Goal: Task Accomplishment & Management: Complete application form

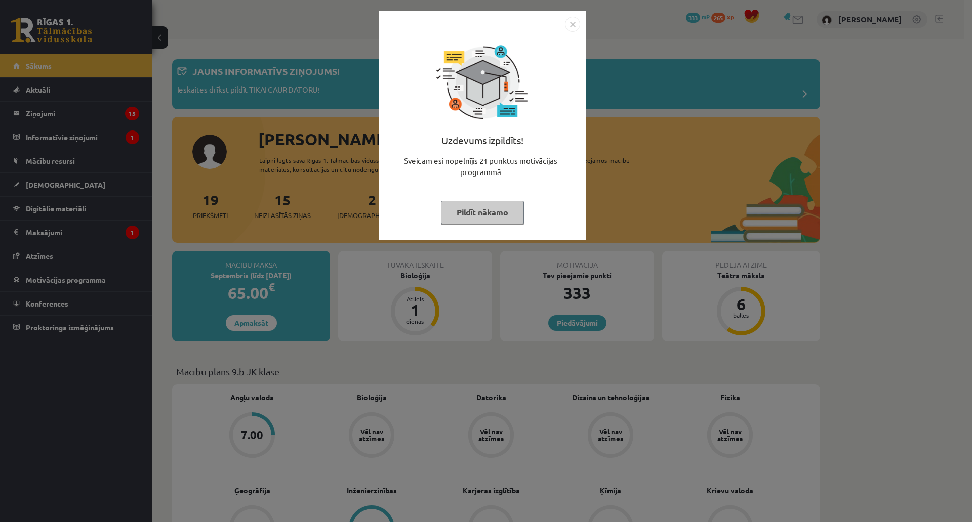
click at [447, 205] on button "Pildīt nākamo" at bounding box center [482, 212] width 83 height 23
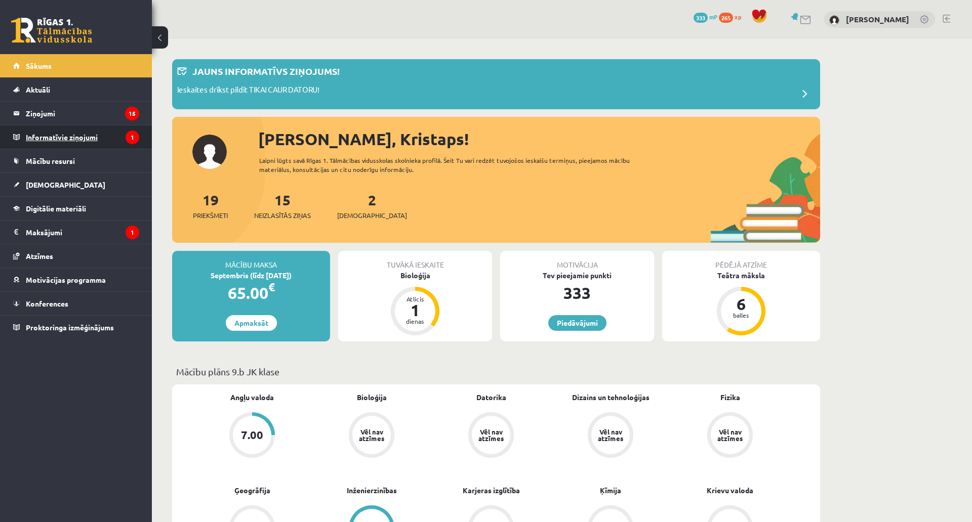
click at [58, 138] on legend "Informatīvie ziņojumi 1" at bounding box center [82, 136] width 113 height 23
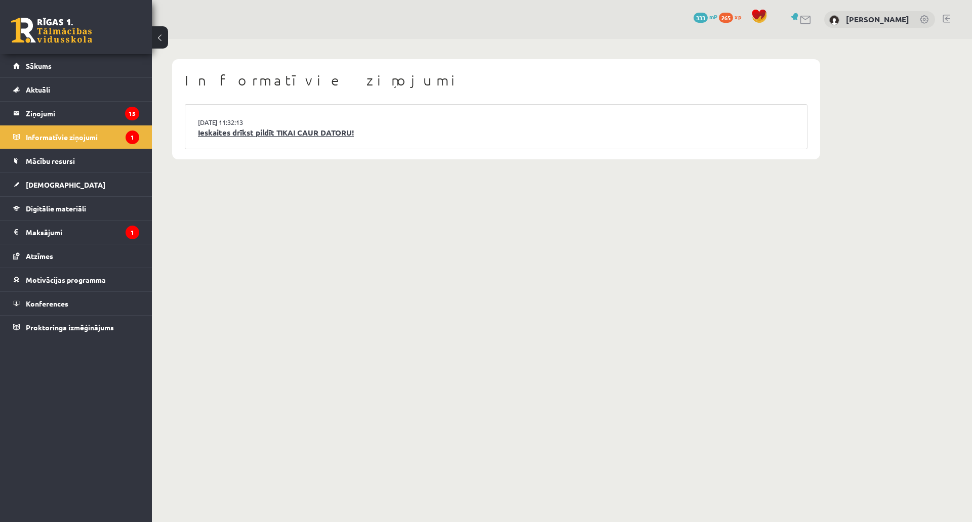
click at [223, 136] on link "Ieskaites drīkst pildīt TIKAI CAUR DATORU!" at bounding box center [496, 133] width 596 height 12
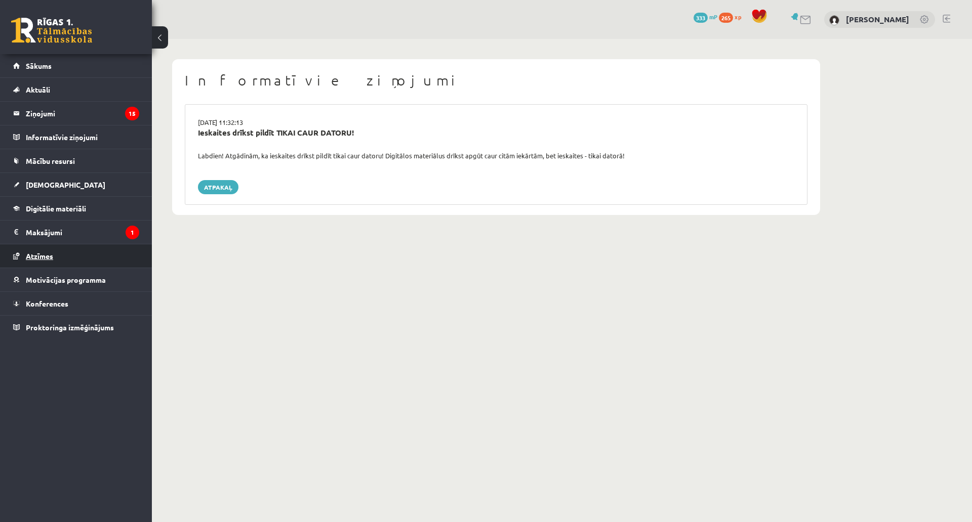
click at [47, 245] on link "Atzīmes" at bounding box center [76, 255] width 126 height 23
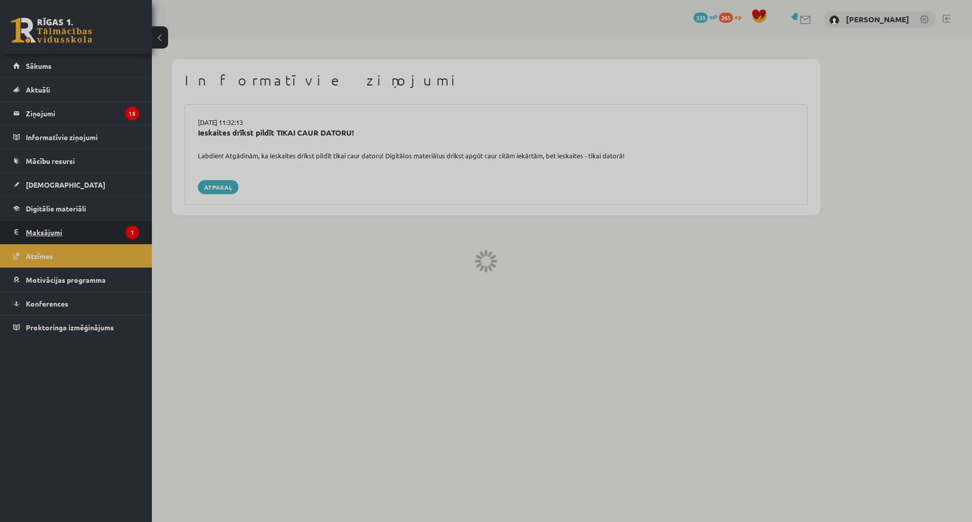
click at [49, 235] on legend "Maksājumi 1" at bounding box center [82, 232] width 113 height 23
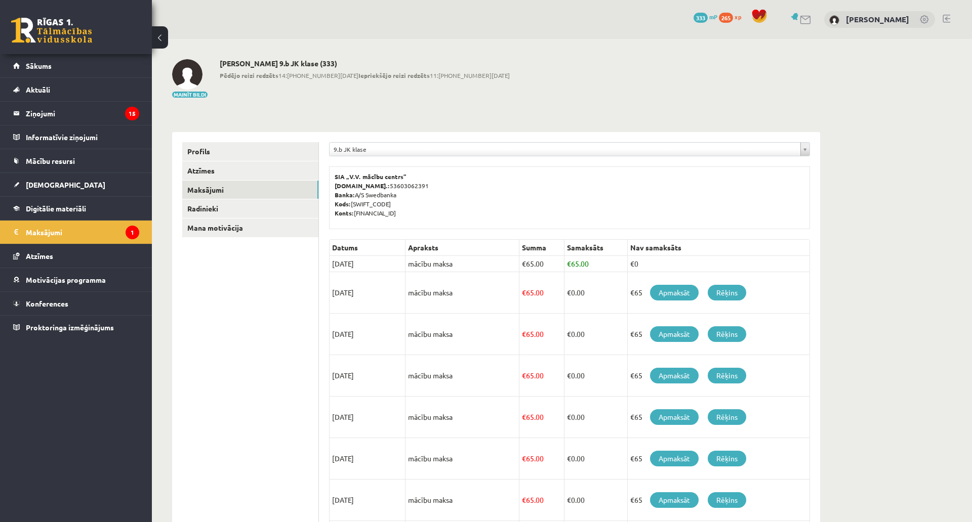
drag, startPoint x: 326, startPoint y: 264, endPoint x: 376, endPoint y: 268, distance: 50.8
click at [376, 268] on div "**********" at bounding box center [569, 414] width 501 height 565
click at [376, 268] on td "[DATE]" at bounding box center [367, 264] width 76 height 16
drag, startPoint x: 329, startPoint y: 283, endPoint x: 410, endPoint y: 284, distance: 81.5
click at [410, 284] on tr "[DATE] mācību maksa € 65.00 € 0.00 €65 Apmaksāt Rēķins" at bounding box center [569, 292] width 480 height 41
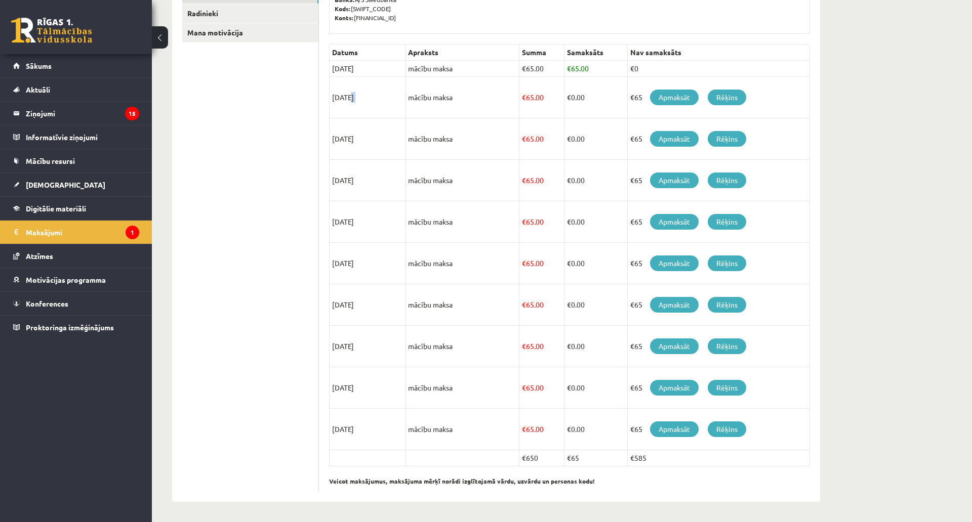
scroll to position [257, 0]
click at [460, 284] on td "mācību maksa" at bounding box center [462, 304] width 114 height 41
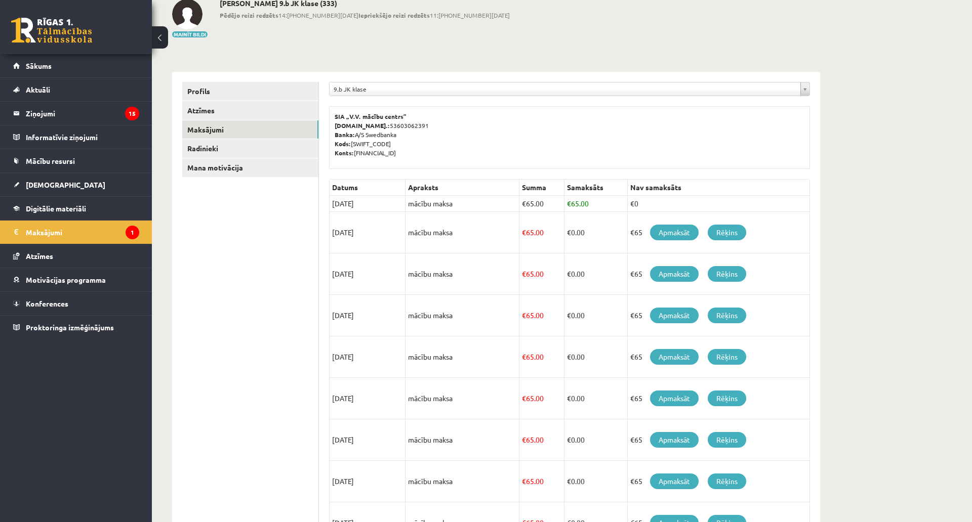
scroll to position [4, 0]
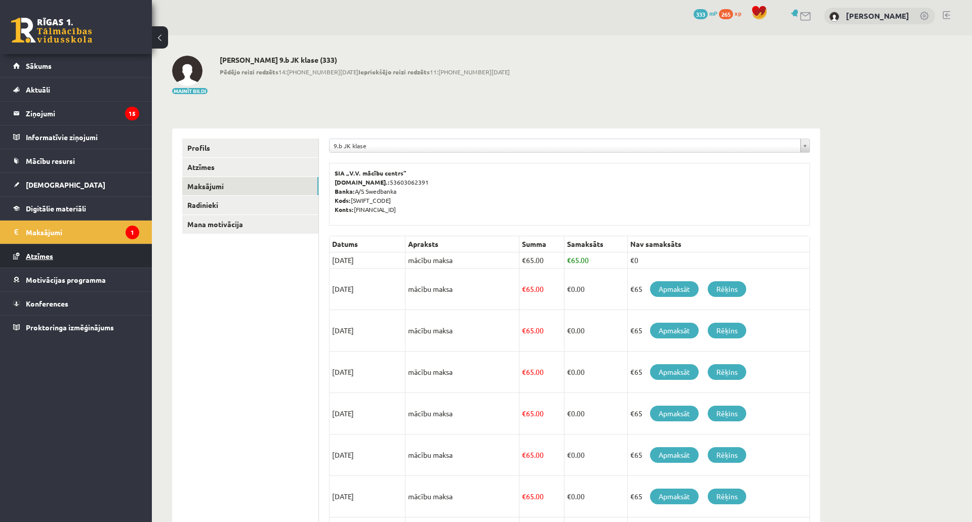
click at [72, 249] on link "Atzīmes" at bounding box center [76, 255] width 126 height 23
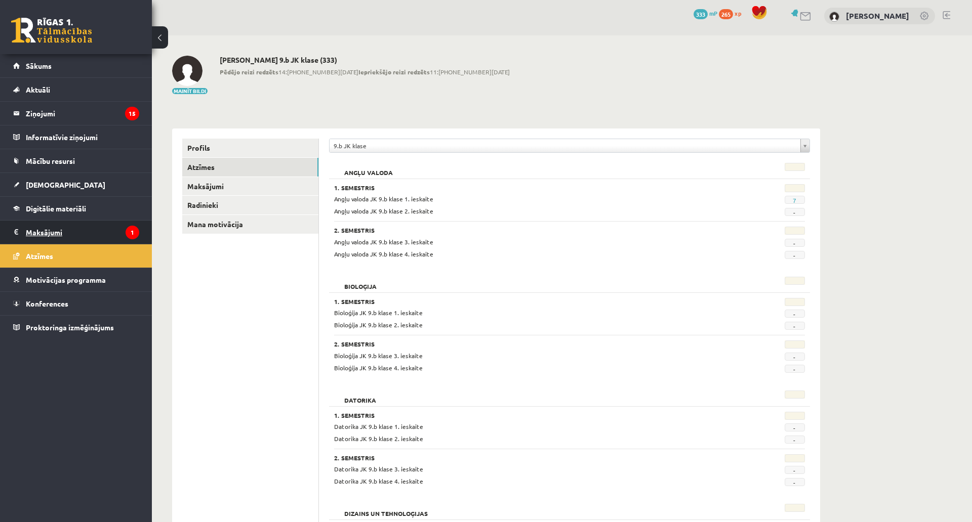
click at [70, 229] on legend "Maksājumi 1" at bounding box center [82, 232] width 113 height 23
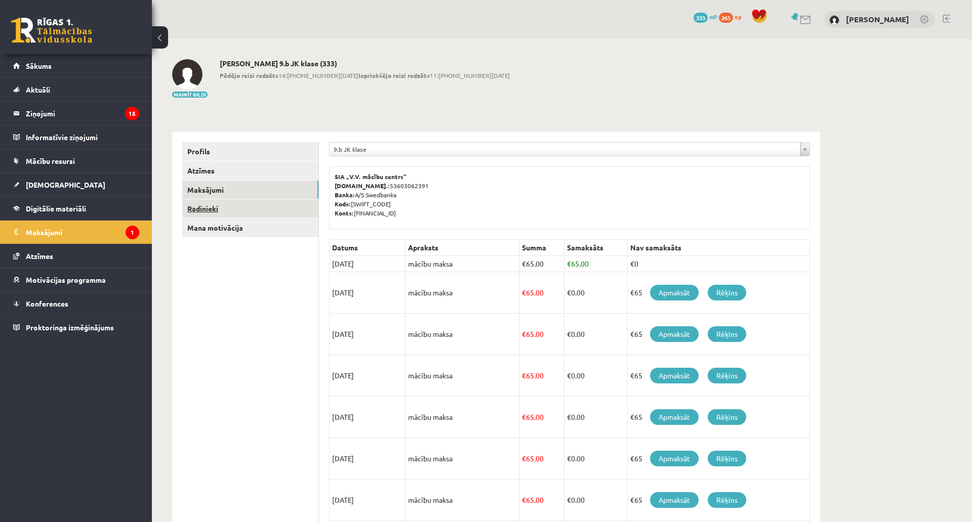
click at [241, 202] on link "Radinieki" at bounding box center [250, 208] width 136 height 19
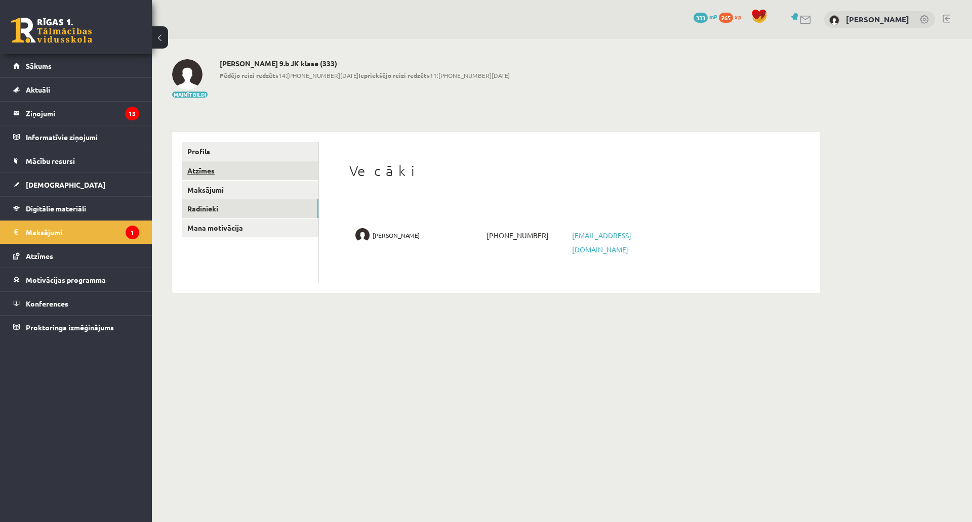
click at [234, 174] on link "Atzīmes" at bounding box center [250, 170] width 136 height 19
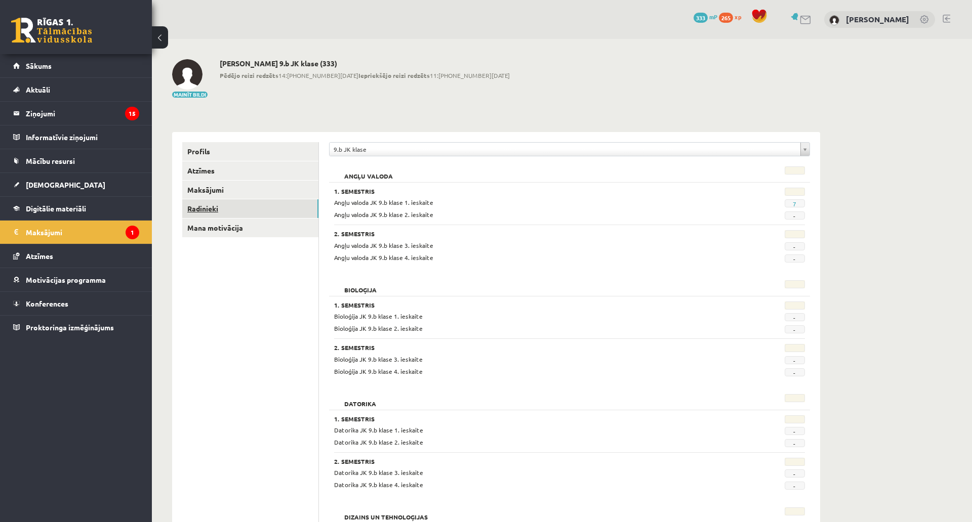
click at [225, 200] on link "Radinieki" at bounding box center [250, 208] width 136 height 19
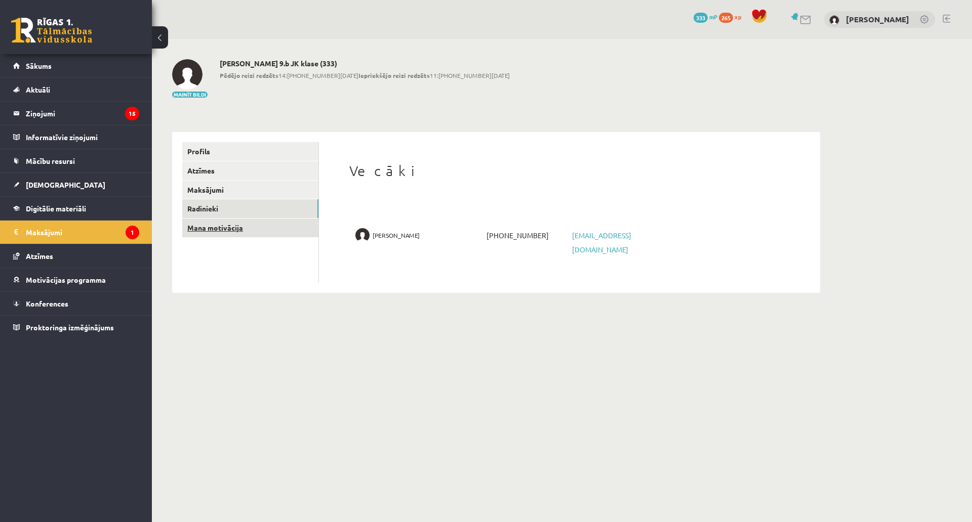
click at [224, 225] on link "Mana motivācija" at bounding box center [250, 228] width 136 height 19
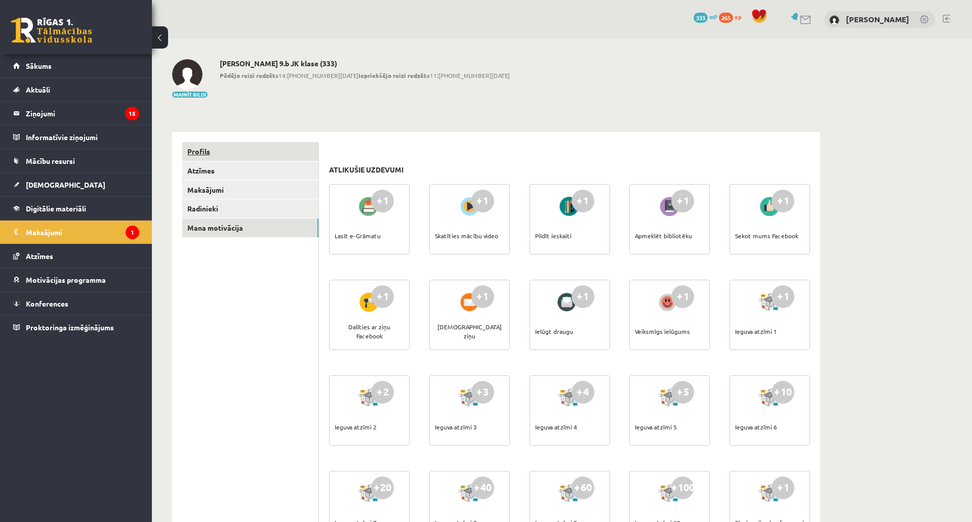
click at [222, 160] on link "Profils" at bounding box center [250, 151] width 136 height 19
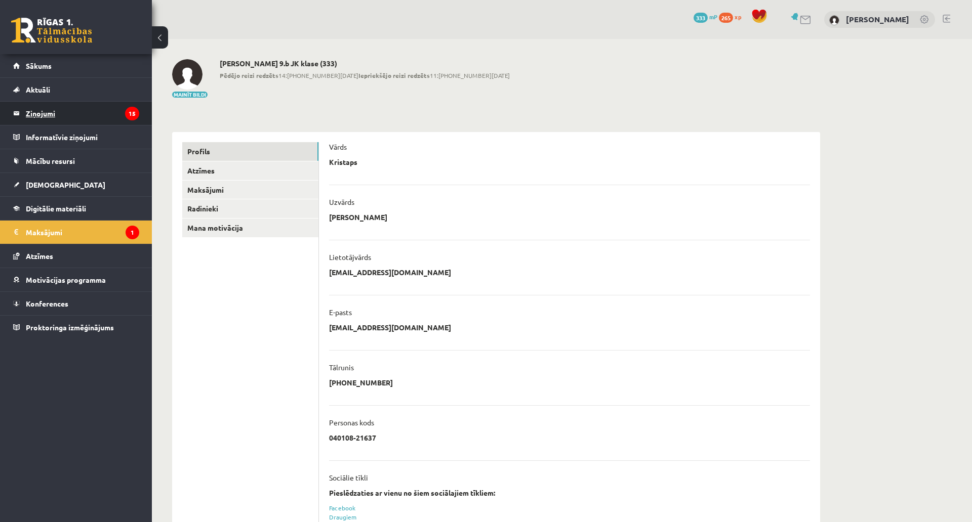
click at [107, 111] on legend "Ziņojumi 15" at bounding box center [82, 113] width 113 height 23
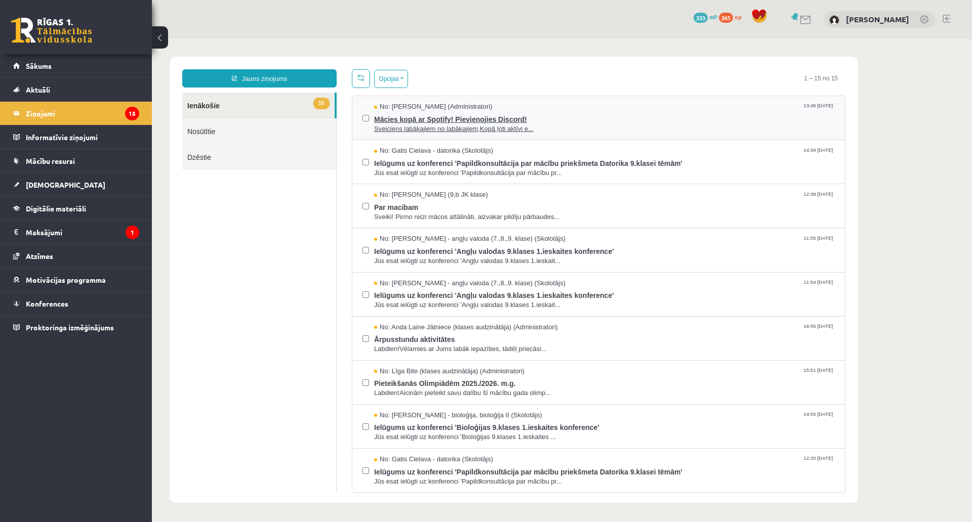
click at [490, 128] on span "Sveiciens labākajiem no labākajiem,Kopā ļoti aktīvi e..." at bounding box center [604, 129] width 460 height 10
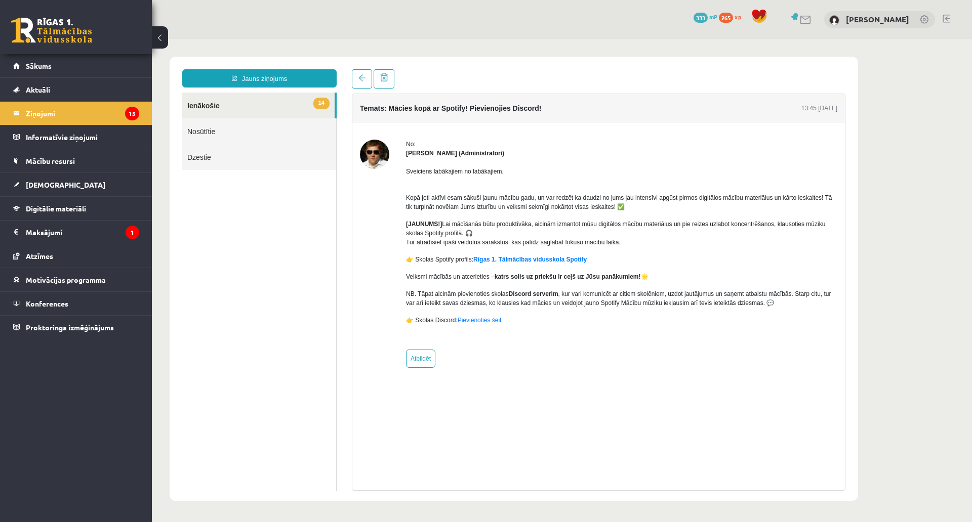
click at [366, 159] on img at bounding box center [374, 154] width 29 height 29
click at [231, 110] on link "14 Ienākošie" at bounding box center [258, 106] width 152 height 26
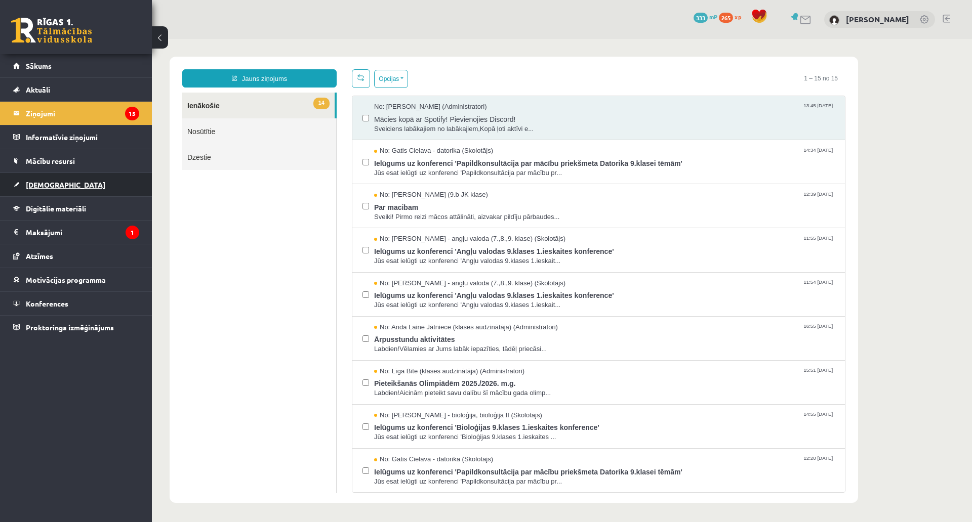
click at [61, 190] on link "[DEMOGRAPHIC_DATA]" at bounding box center [76, 184] width 126 height 23
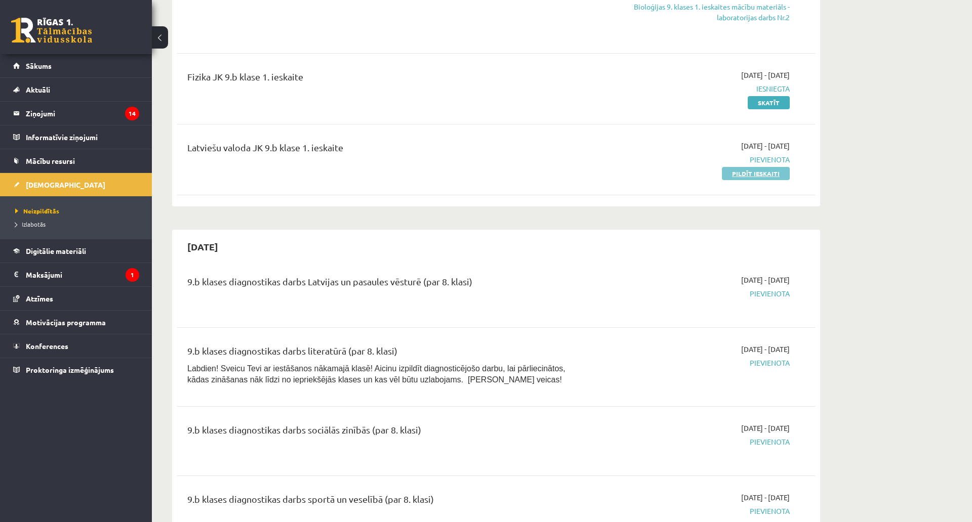
scroll to position [152, 0]
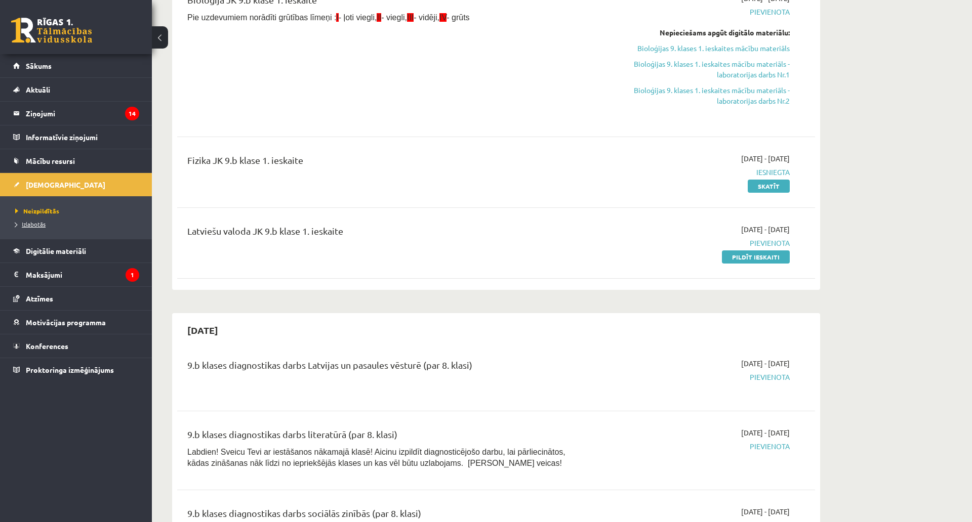
click at [45, 222] on span "Izlabotās" at bounding box center [30, 224] width 30 height 8
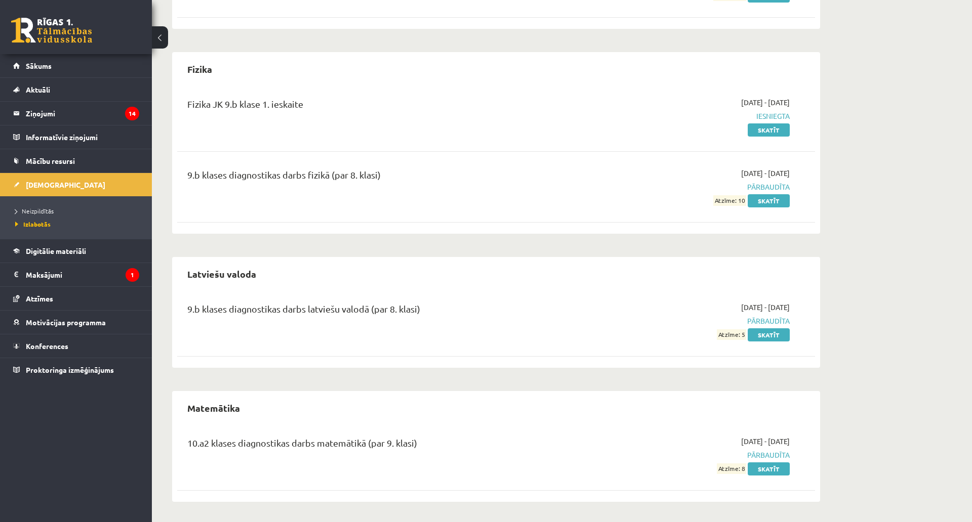
scroll to position [582, 0]
click at [60, 209] on link "Neizpildītās" at bounding box center [78, 210] width 127 height 9
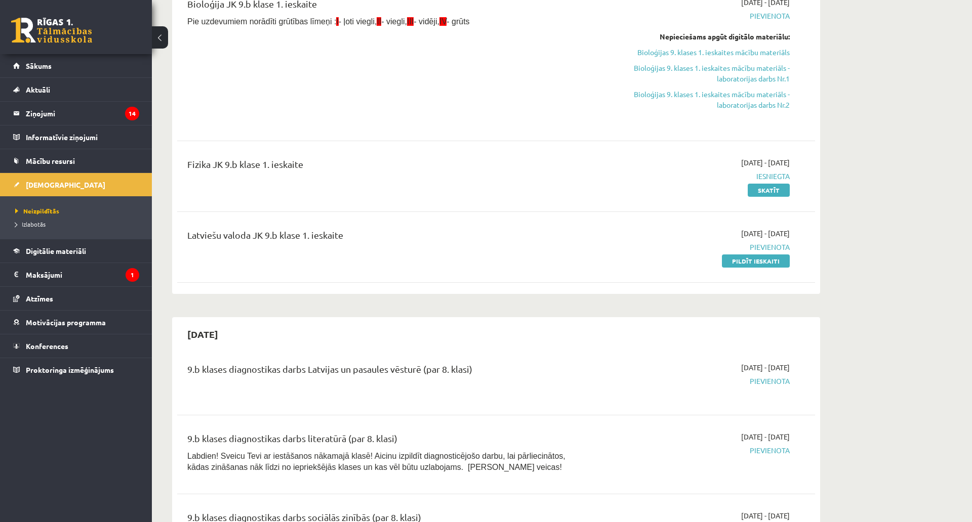
scroll to position [127, 0]
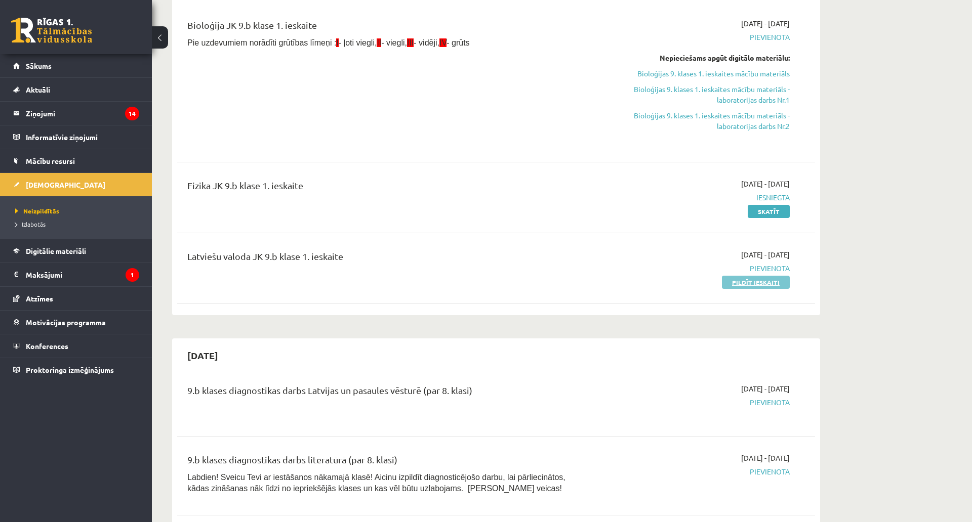
click at [756, 278] on link "Pildīt ieskaiti" at bounding box center [756, 282] width 68 height 13
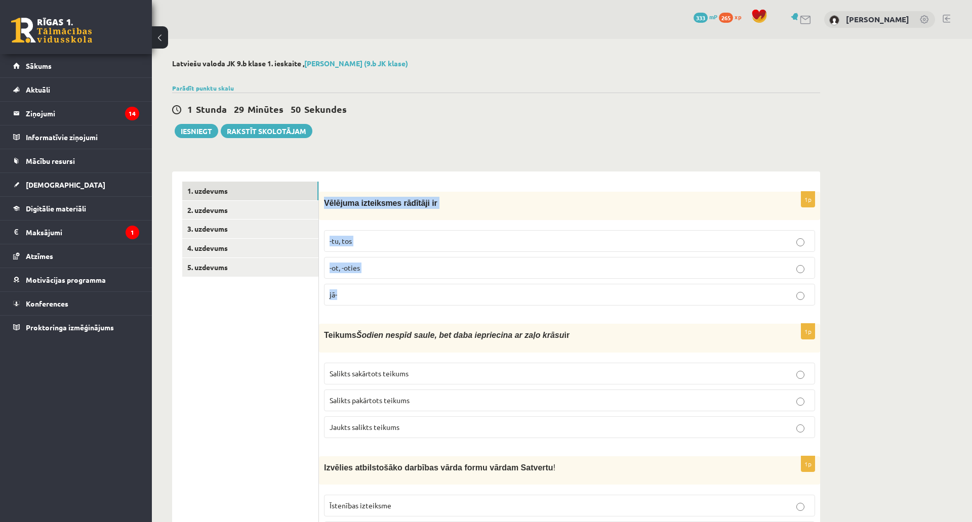
drag, startPoint x: 324, startPoint y: 202, endPoint x: 401, endPoint y: 286, distance: 114.2
click at [401, 286] on div "1p Vēlējuma izteiksmes rādītāji ir -tu, tos -ot, -oties jā-" at bounding box center [569, 253] width 501 height 122
copy div "Vēlējuma izteiksmes rādītāji ir -tu, tos -ot, -oties jā-"
click at [335, 293] on span "jā-" at bounding box center [333, 294] width 8 height 9
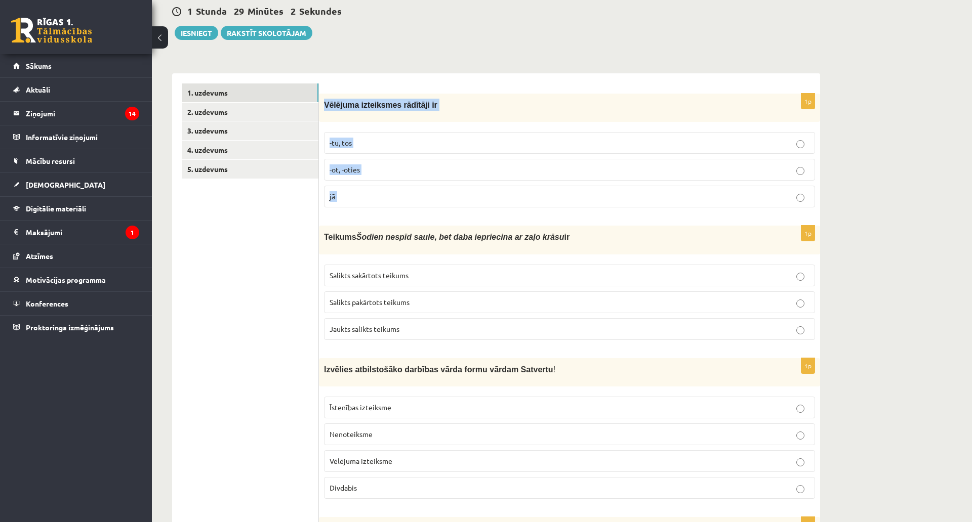
scroll to position [152, 0]
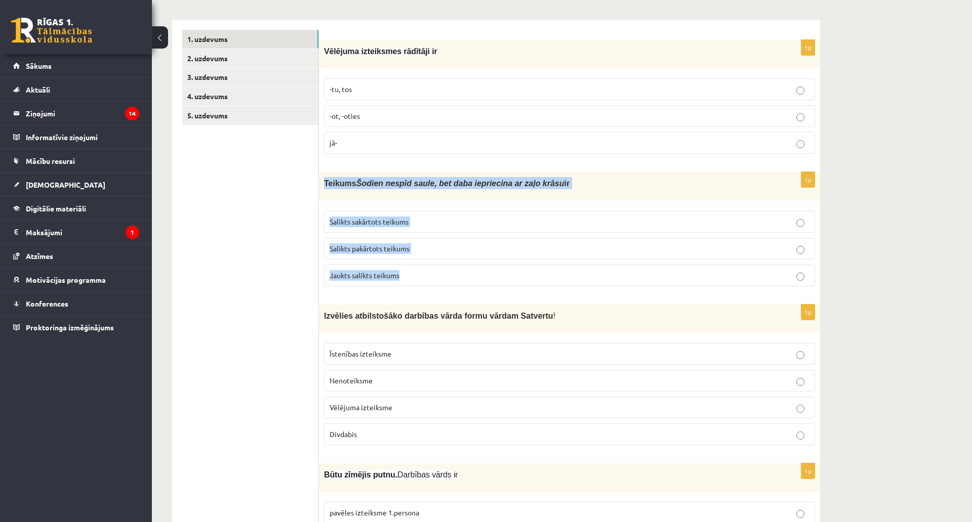
drag, startPoint x: 323, startPoint y: 180, endPoint x: 425, endPoint y: 266, distance: 133.5
click at [425, 266] on div "1p Teikums Šodien nespīd saule, bet daba iepriecina ar zaļo krāsu ir Salikts sa…" at bounding box center [569, 233] width 501 height 122
copy div "Teikums Šodien nespīd saule, bet daba iepriecina ar zaļo krāsu ir Salikts sakār…"
click at [349, 224] on span "Salikts sakārtots teikums" at bounding box center [368, 221] width 79 height 9
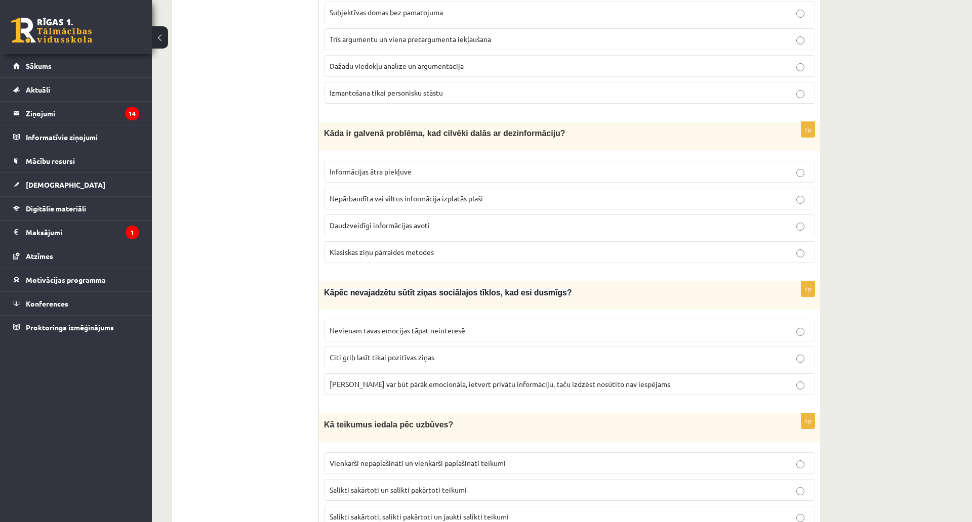
scroll to position [2628, 0]
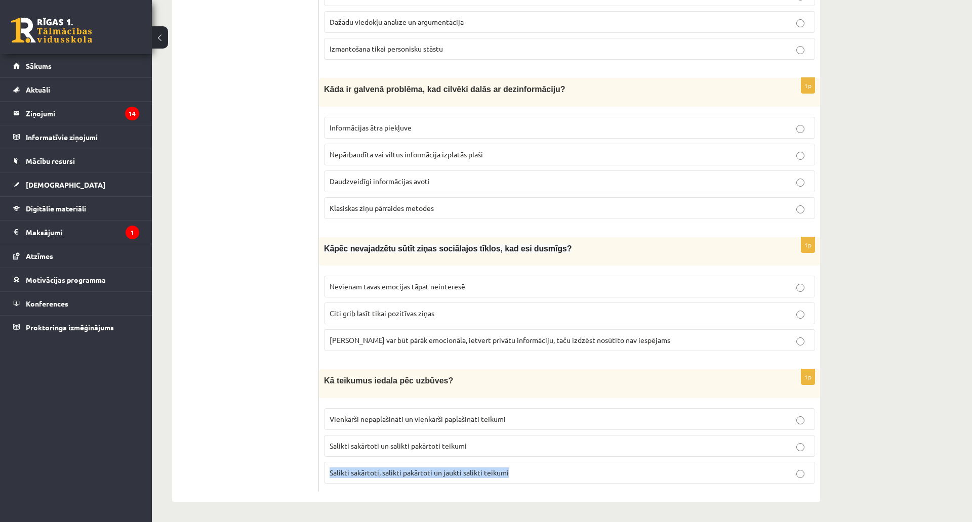
drag, startPoint x: 829, startPoint y: 429, endPoint x: 635, endPoint y: 381, distance: 199.7
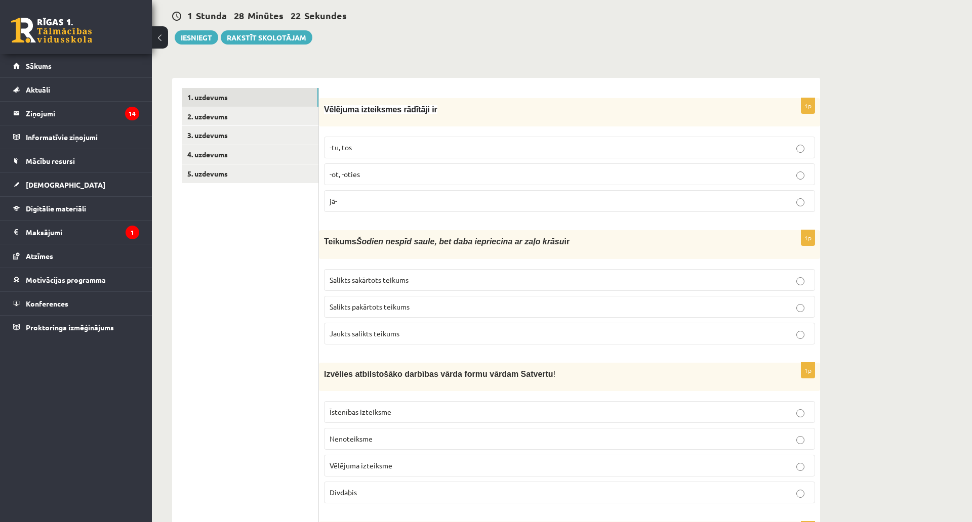
scroll to position [98, 0]
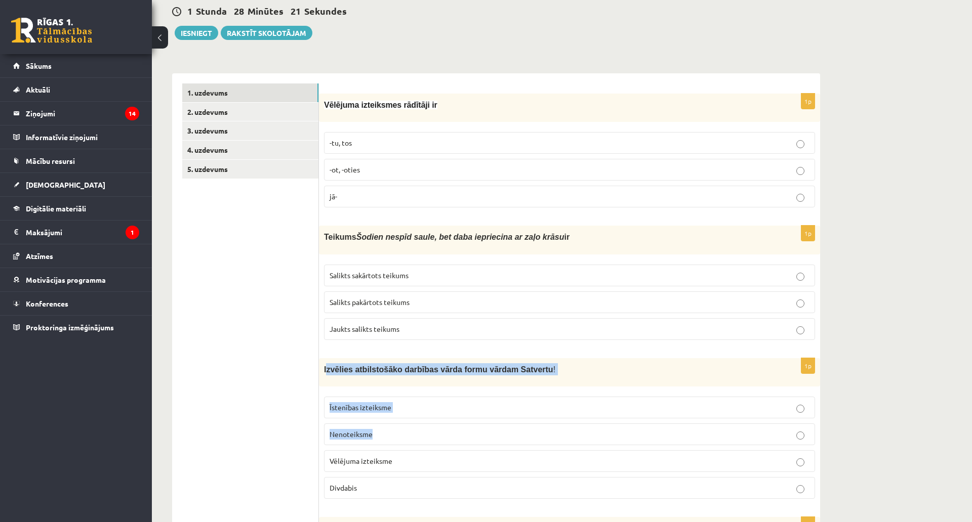
drag, startPoint x: 326, startPoint y: 372, endPoint x: 391, endPoint y: 409, distance: 74.8
click at [395, 410] on div "1p Izvēlies atbilstošāko darbības vārda formu vārdam Satvertu ! Īstenības iztei…" at bounding box center [569, 432] width 501 height 149
click at [332, 375] on div "Izvēlies atbilstošāko darbības vārda formu vārdam Satvertu !" at bounding box center [569, 372] width 501 height 28
click at [320, 369] on div "Izvēlies atbilstošāko darbības vārda formu vārdam Satvertu !" at bounding box center [569, 372] width 501 height 28
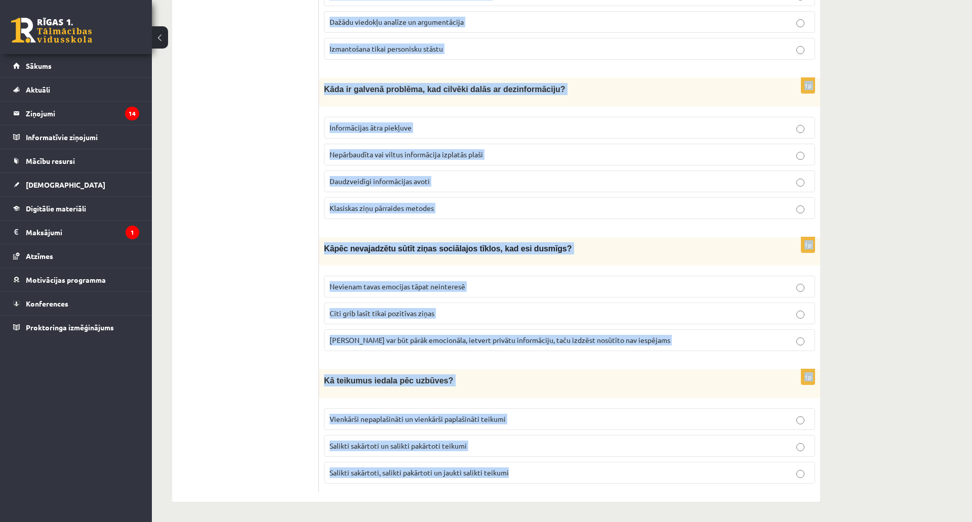
scroll to position [2628, 0]
drag, startPoint x: 320, startPoint y: 369, endPoint x: 548, endPoint y: 419, distance: 233.8
copy form "Izvēlies atbilstošāko darbības vārda formu vārdam Satvertu ! Īstenības izteiksm…"
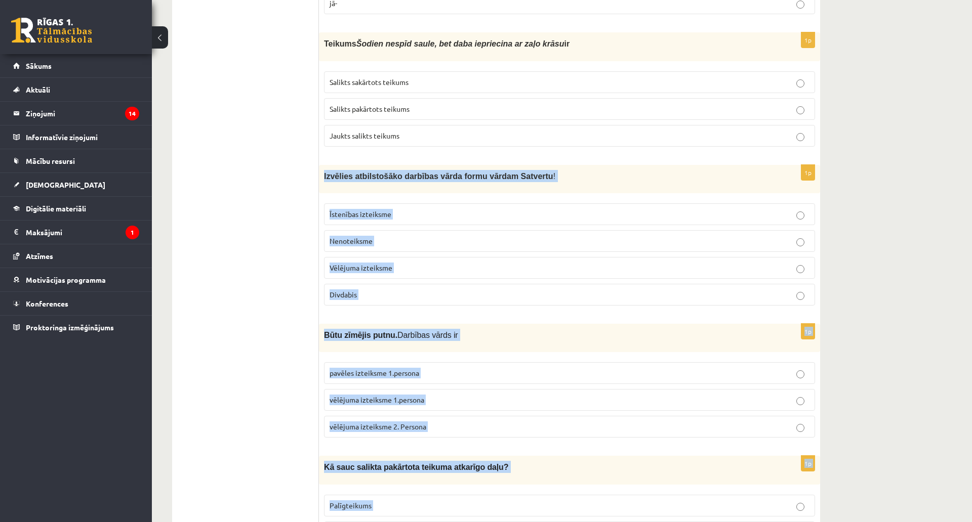
scroll to position [301, 0]
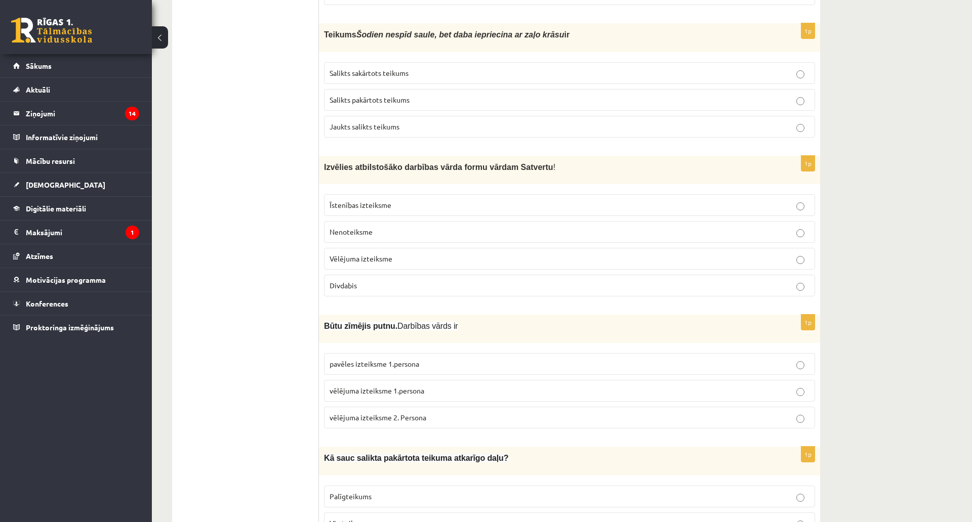
click at [329, 256] on label "Vēlējuma izteiksme" at bounding box center [569, 259] width 491 height 22
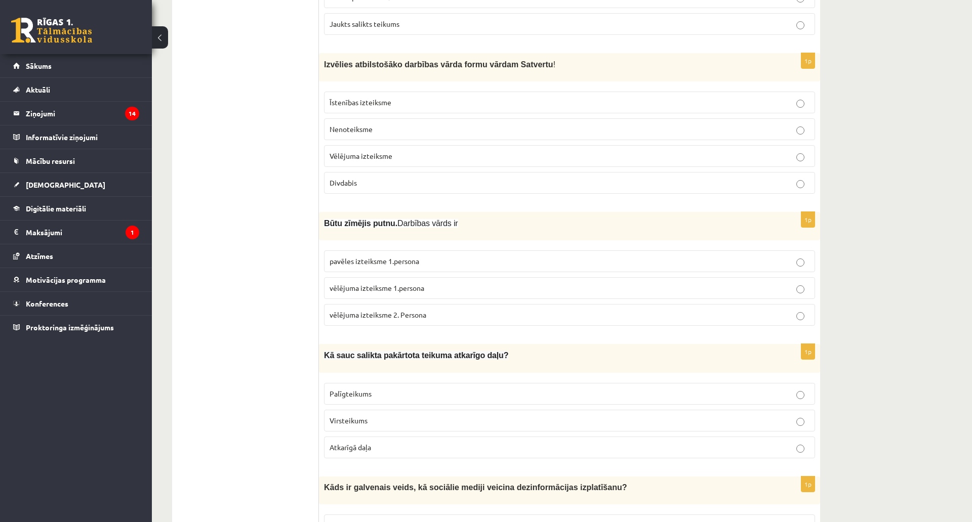
scroll to position [503, 0]
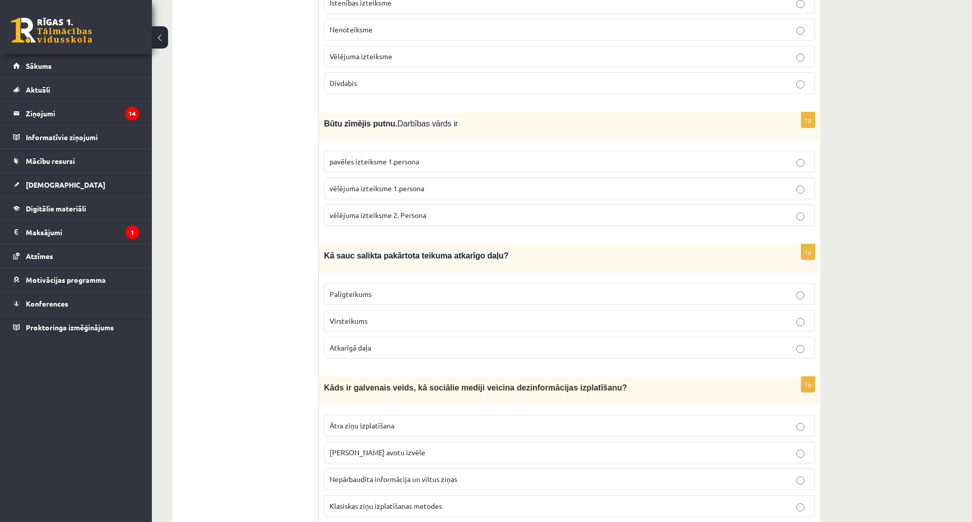
click at [381, 186] on span "vēlējuma izteiksme 1.persona" at bounding box center [376, 188] width 95 height 9
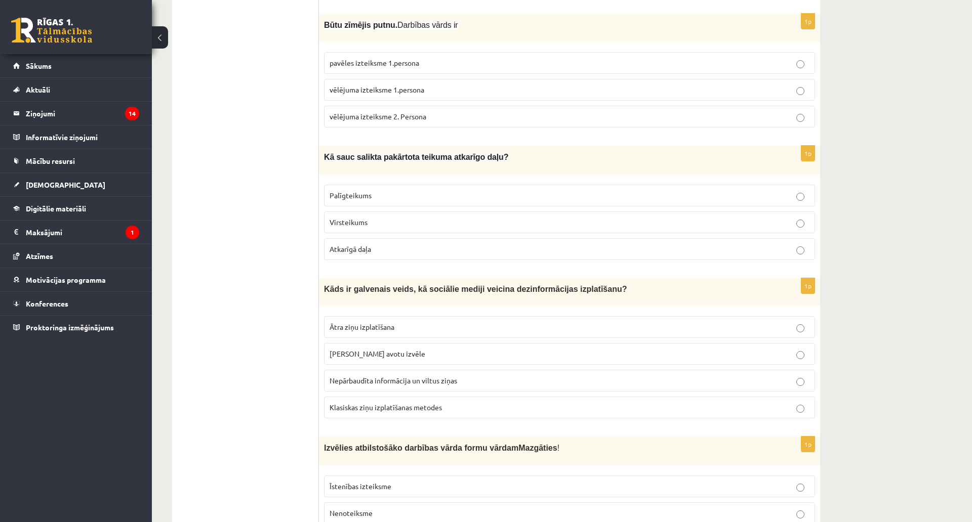
scroll to position [604, 0]
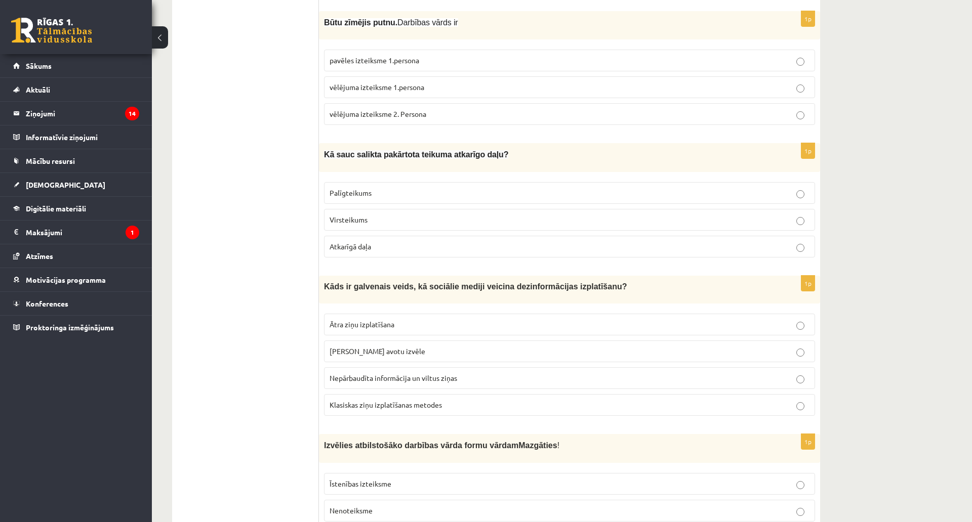
click at [360, 192] on span "Palīgteikums" at bounding box center [350, 192] width 42 height 9
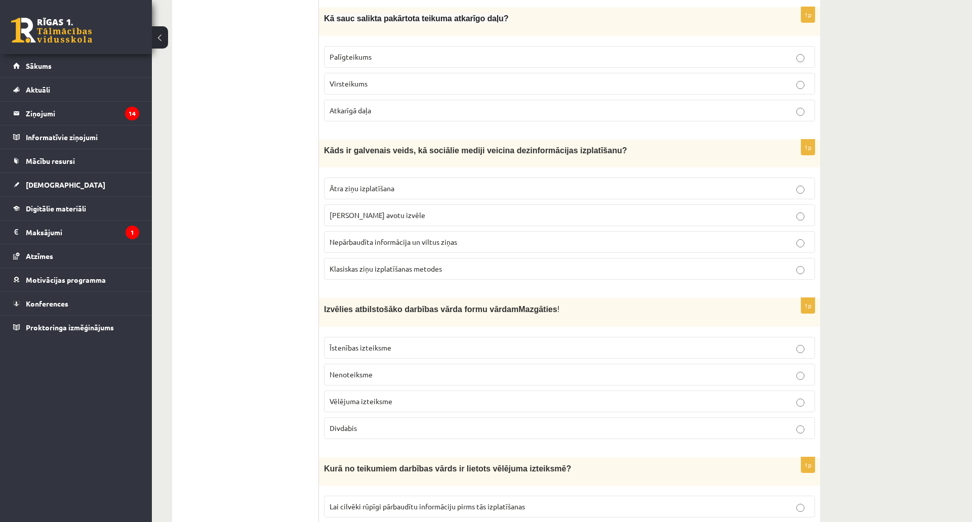
scroll to position [756, 0]
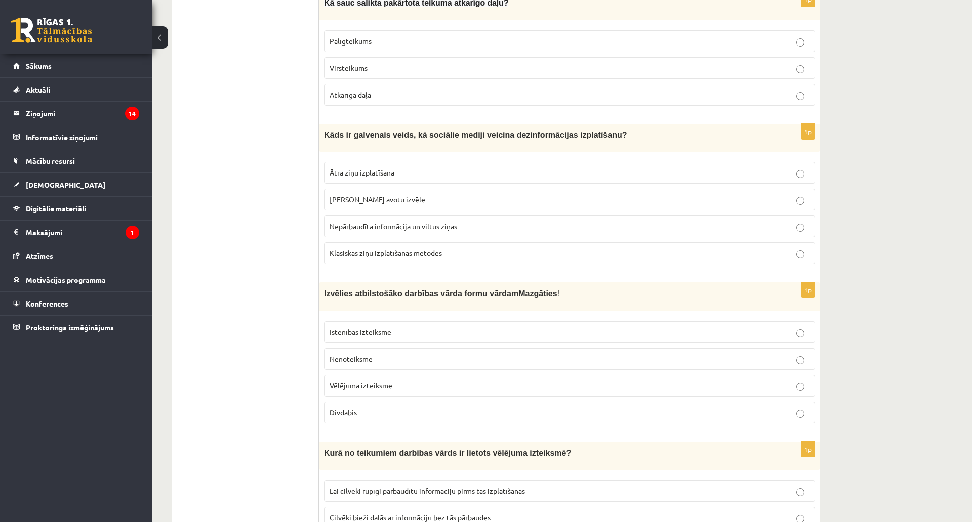
click at [352, 224] on span "Nepārbaudīta informācija un viltus ziņas" at bounding box center [393, 226] width 128 height 9
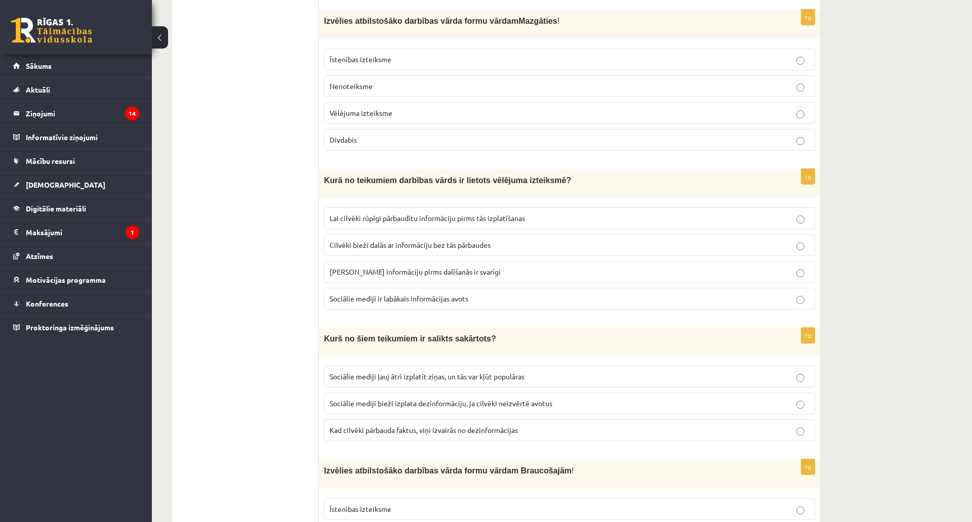
scroll to position [1060, 0]
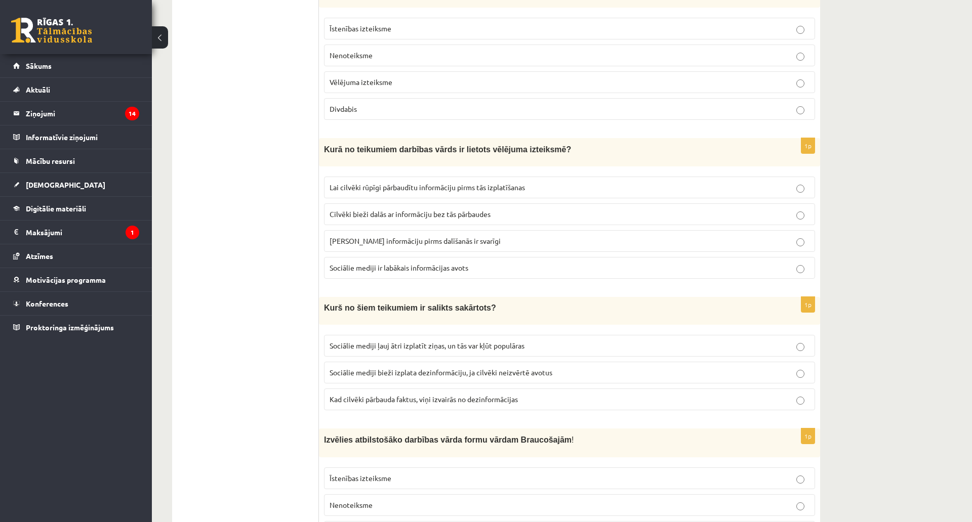
click at [374, 50] on p "Nenoteiksme" at bounding box center [569, 55] width 480 height 11
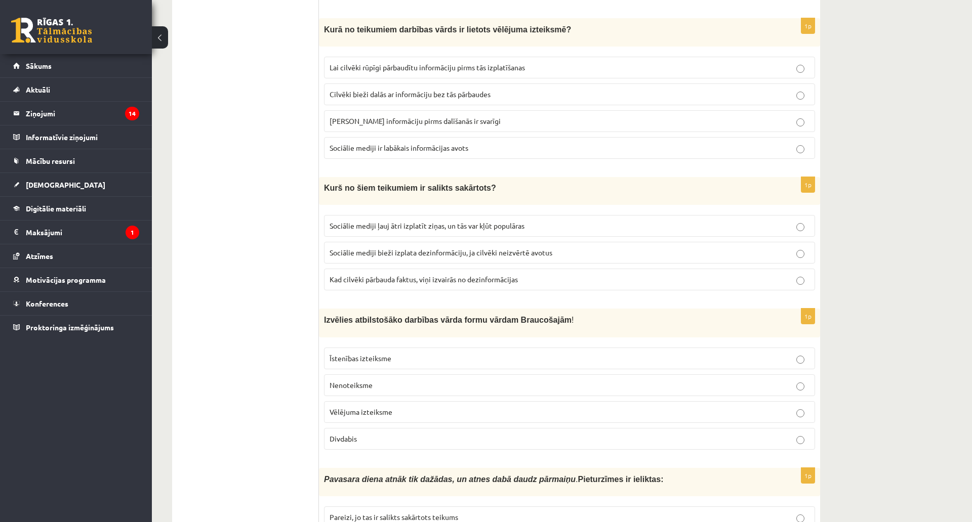
scroll to position [1211, 0]
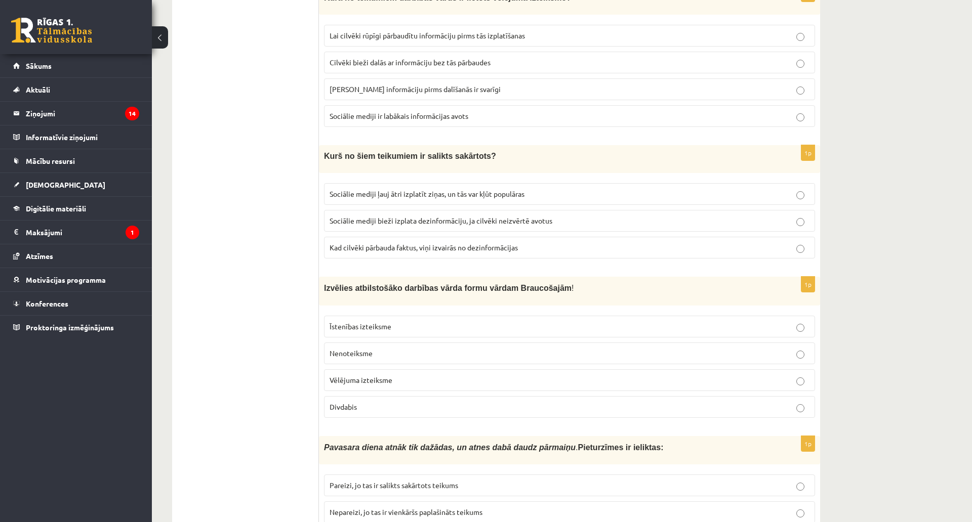
click at [338, 36] on p "Lai cilvēki rūpīgi pārbaudītu informāciju pirms tās izplatīšanas" at bounding box center [569, 35] width 480 height 11
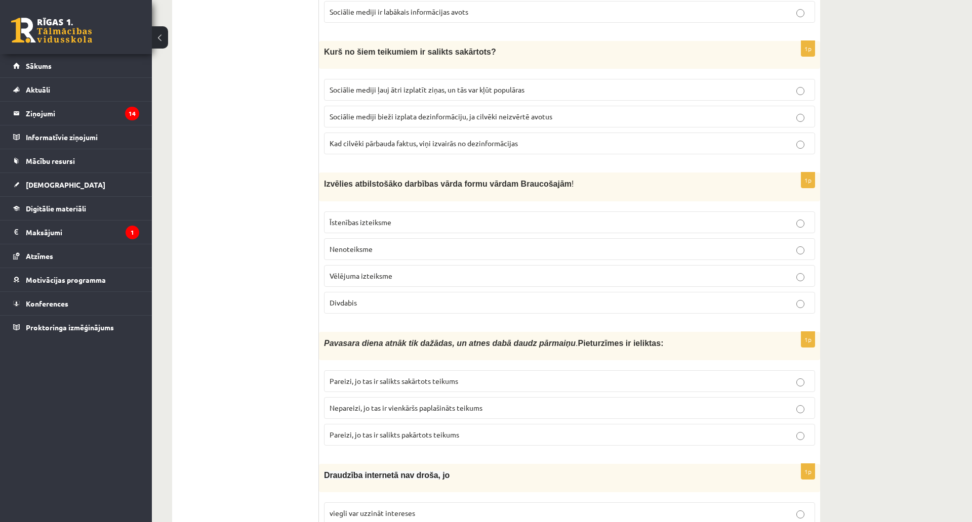
scroll to position [1313, 0]
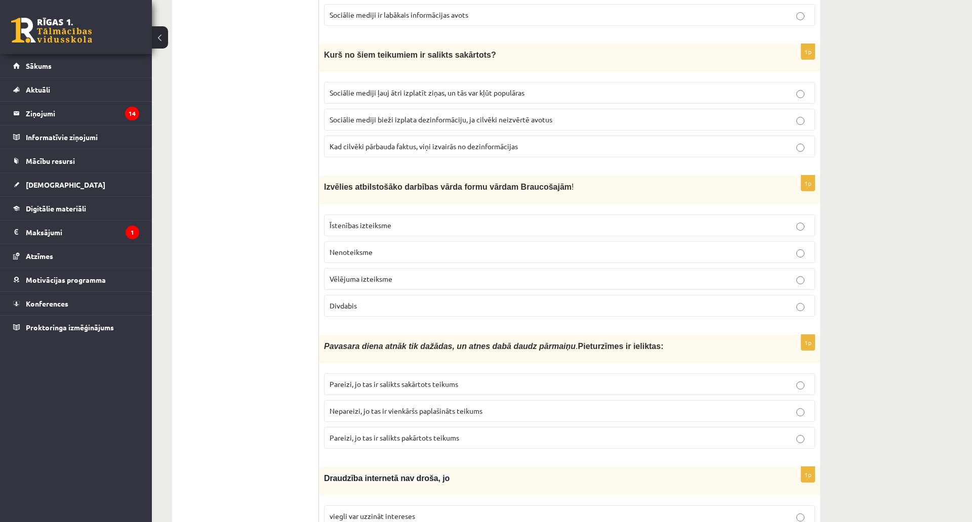
click at [471, 92] on span "Sociālie mediji ļauj ātri izplatīt ziņas, un tās var kļūt populāras" at bounding box center [426, 92] width 195 height 9
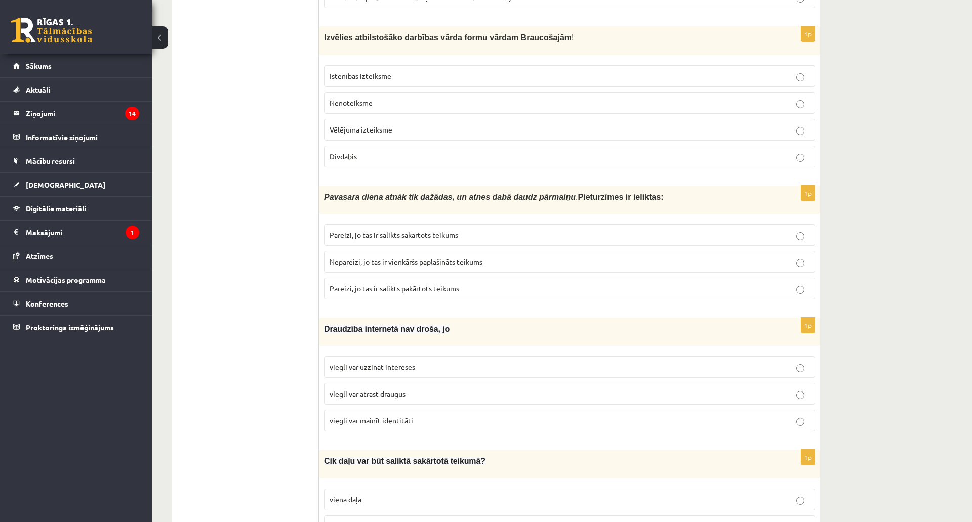
scroll to position [1464, 0]
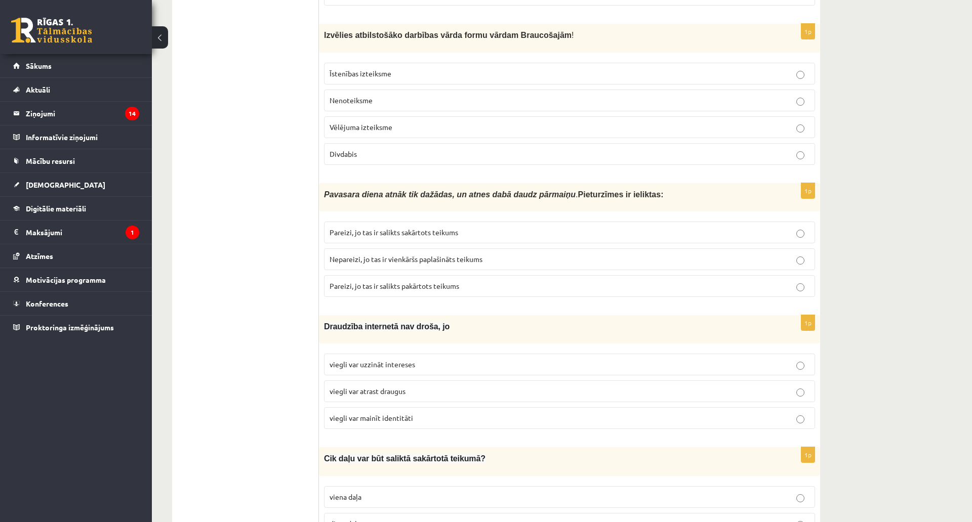
click at [347, 152] on span "Divdabis" at bounding box center [342, 153] width 27 height 9
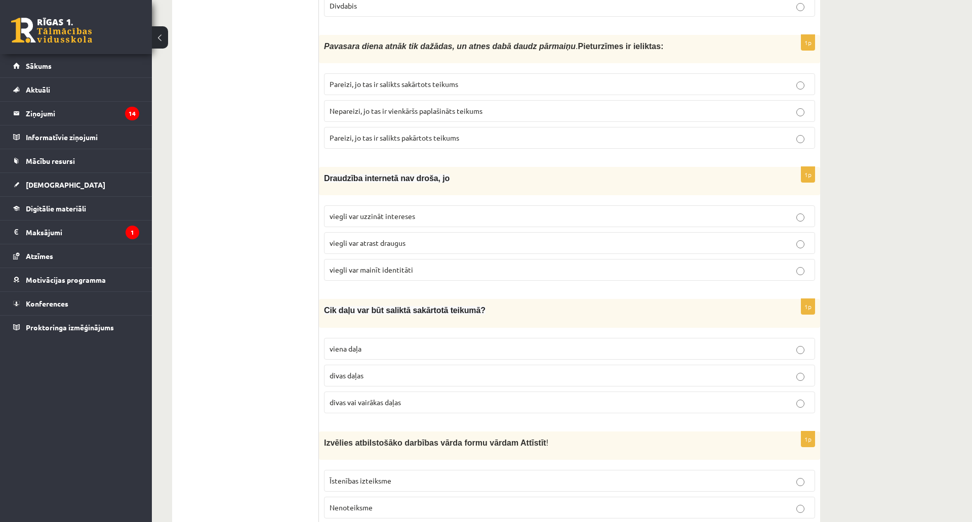
scroll to position [1616, 0]
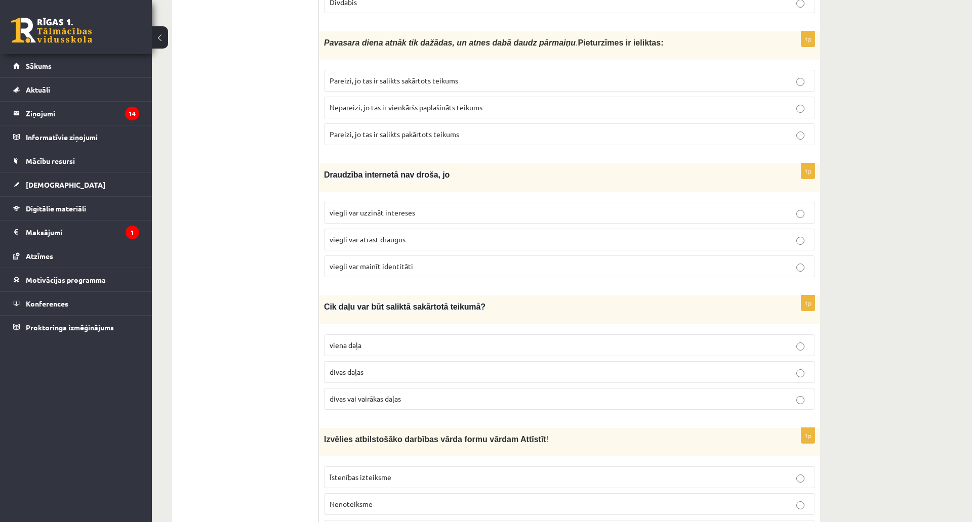
click at [328, 76] on label "Pareizi, jo tas ir salikts sakārtots teikums" at bounding box center [569, 81] width 491 height 22
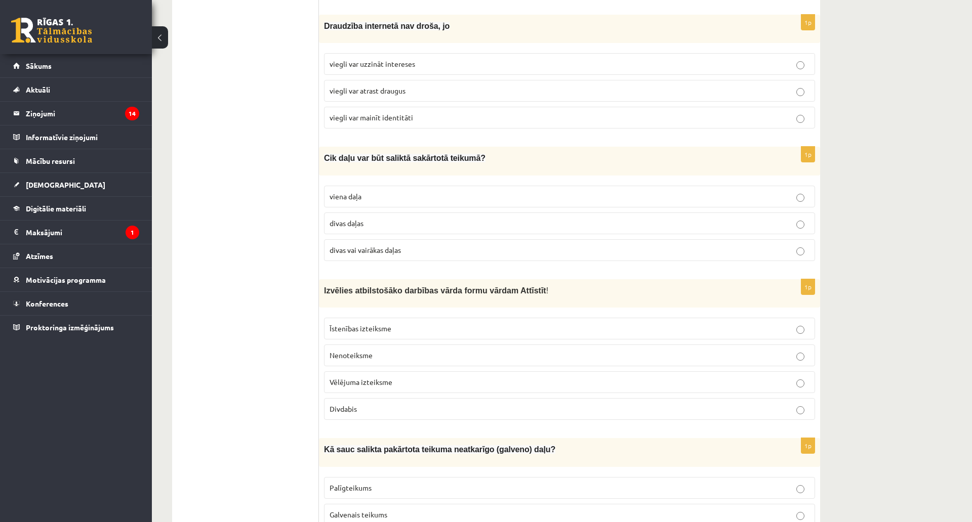
scroll to position [1768, 0]
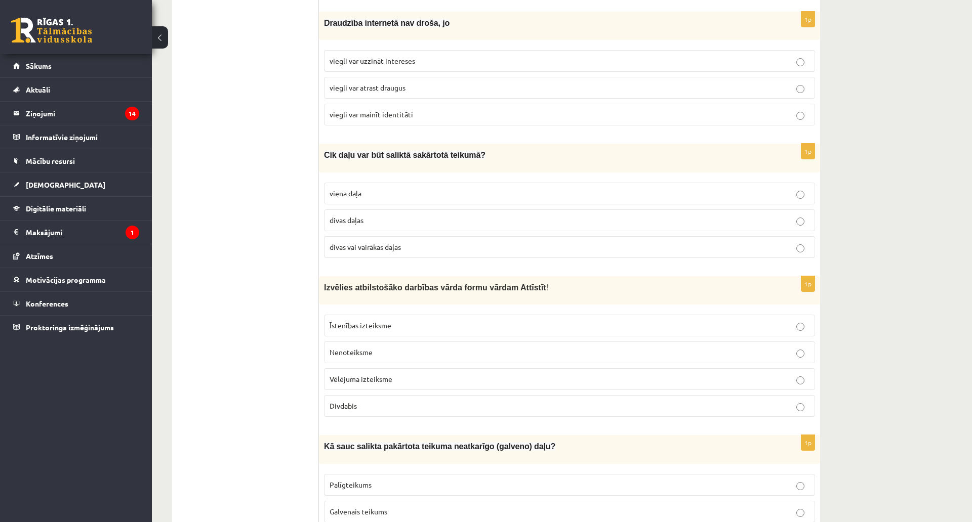
click at [364, 110] on span "viegli var mainīt identitāti" at bounding box center [370, 114] width 83 height 9
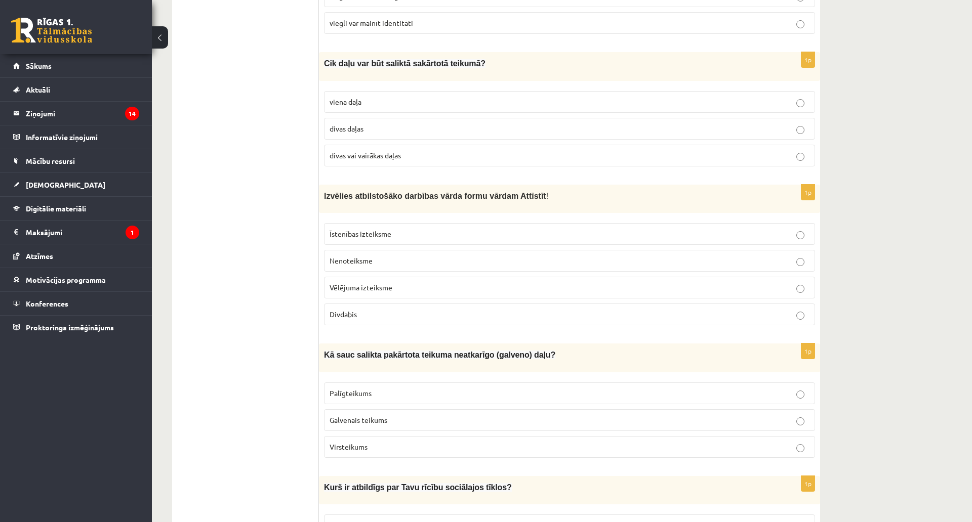
scroll to position [1869, 0]
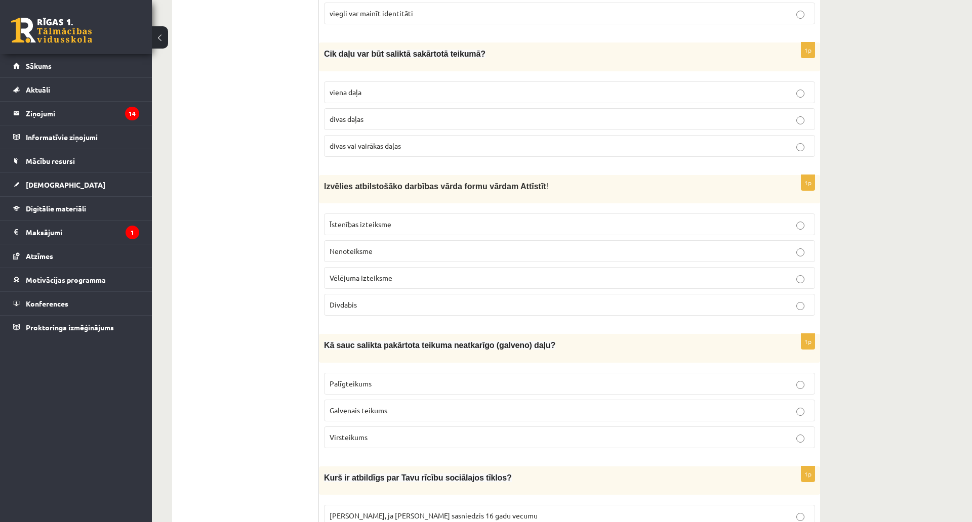
click at [388, 143] on span "divas vai vairākas daļas" at bounding box center [364, 145] width 71 height 9
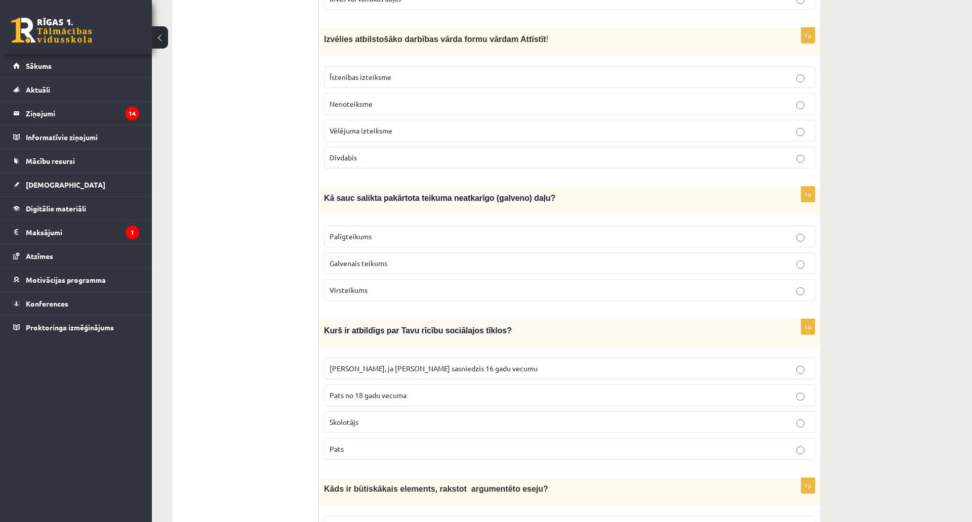
scroll to position [2021, 0]
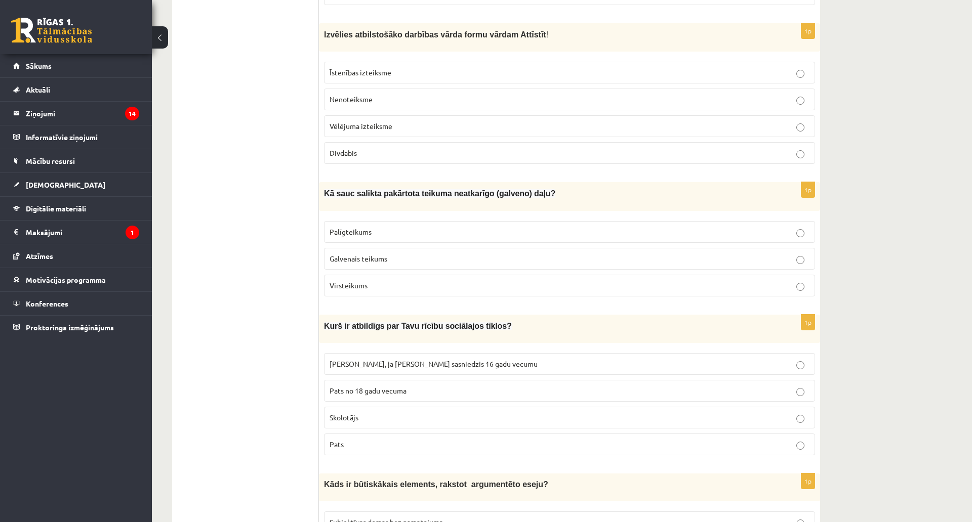
click at [373, 94] on p "Nenoteiksme" at bounding box center [569, 99] width 480 height 11
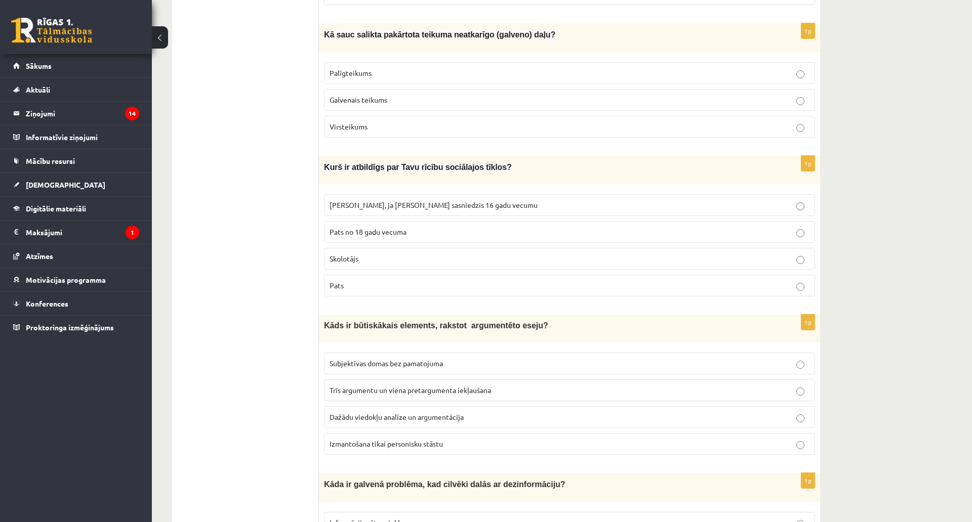
scroll to position [2173, 0]
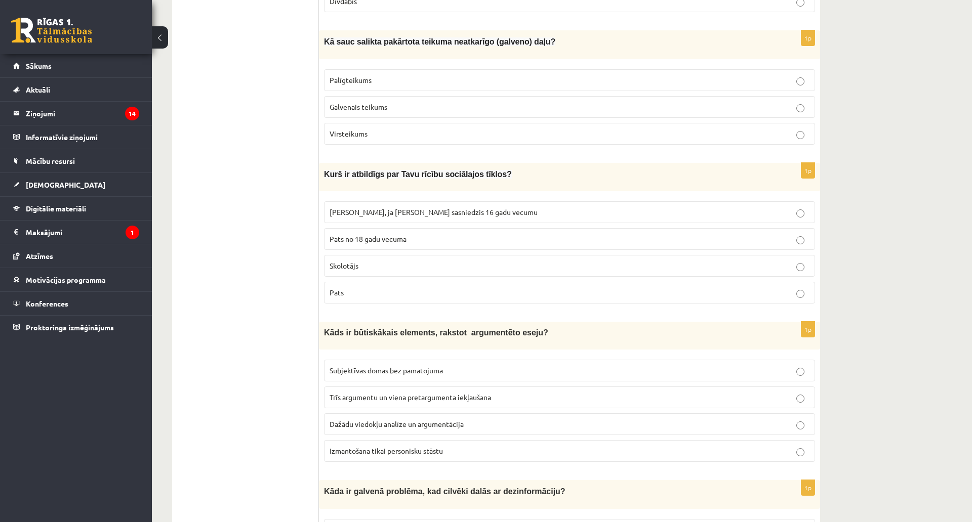
click at [371, 102] on span "Galvenais teikums" at bounding box center [358, 106] width 58 height 9
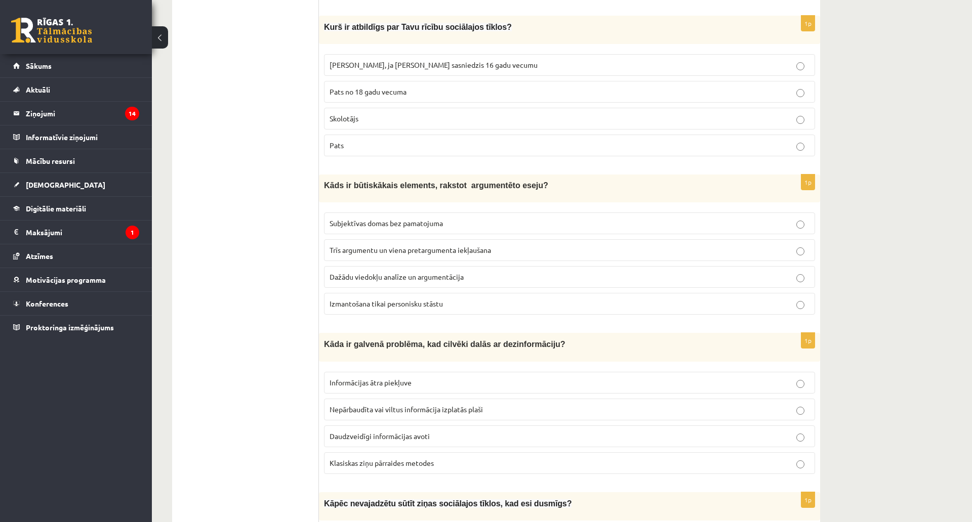
scroll to position [2325, 0]
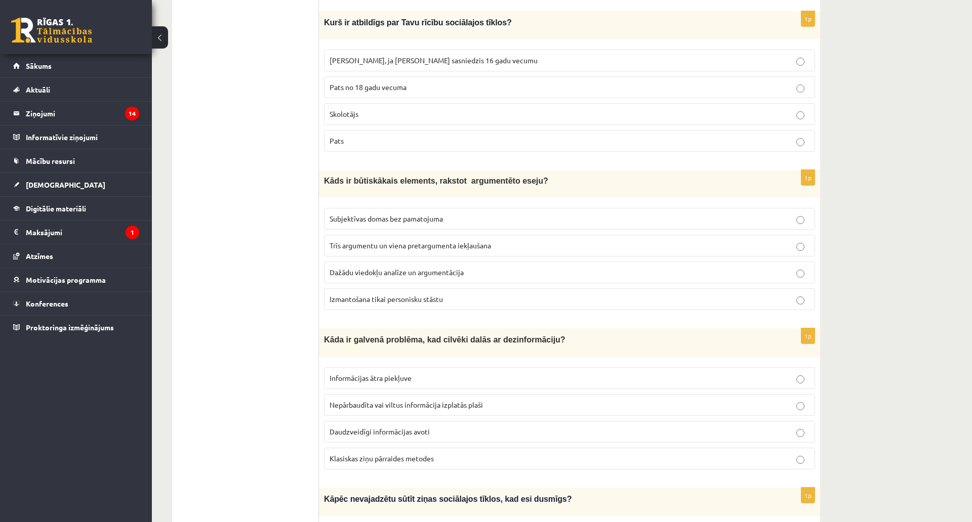
click at [347, 136] on p "Pats" at bounding box center [569, 141] width 480 height 11
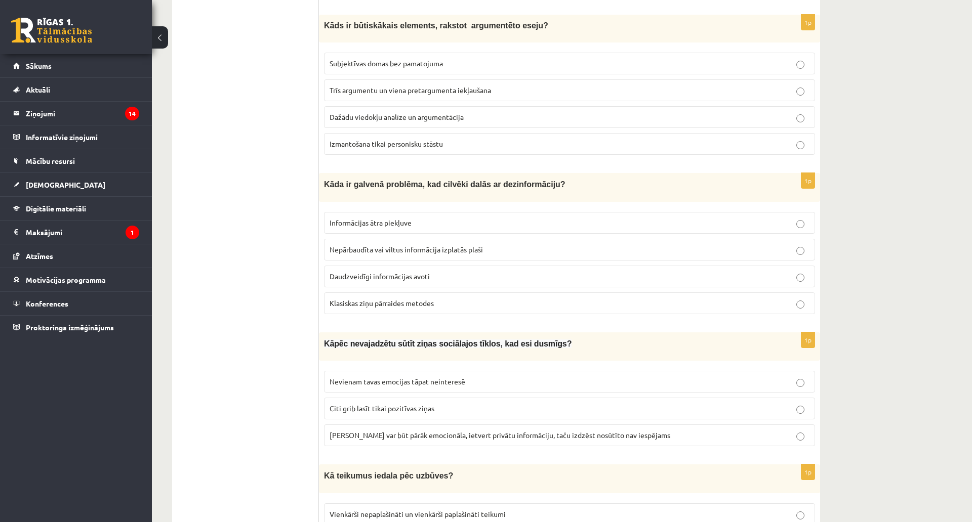
scroll to position [2477, 0]
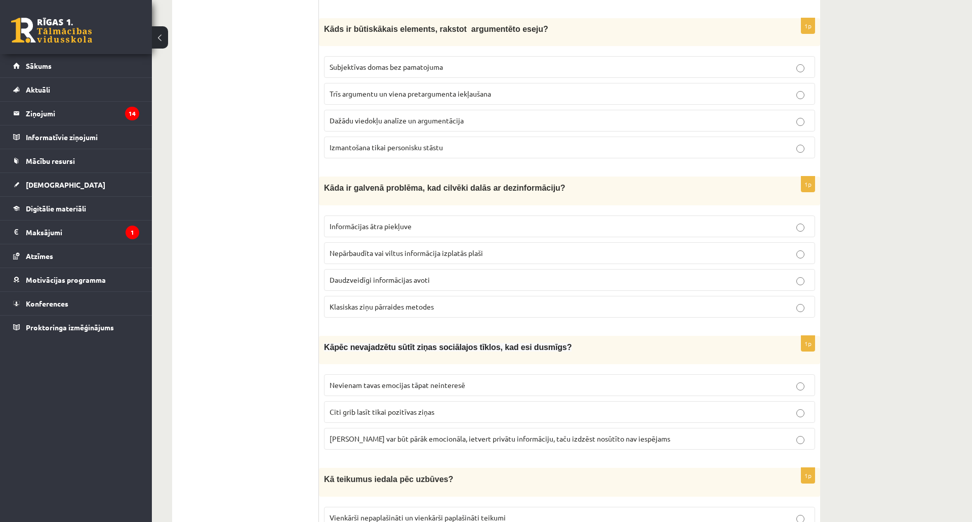
click at [353, 124] on label "Dažādu viedokļu analīze un argumentācija" at bounding box center [569, 121] width 491 height 22
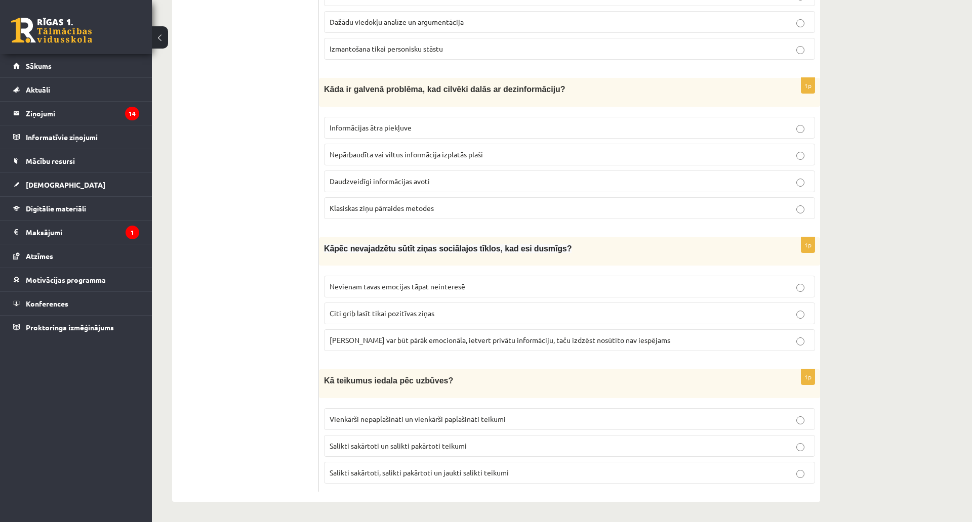
scroll to position [2628, 0]
click at [389, 150] on span "Nepārbaudīta vai viltus informācija izplatās plaši" at bounding box center [405, 154] width 153 height 9
click at [644, 335] on p "Ziņa var būt pārāk emocionāla, ietvert privātu informāciju, taču izdzēst nosūtī…" at bounding box center [569, 340] width 480 height 11
click at [408, 460] on label "Salikti sakārtoti, salikti pakārtoti un jaukti salikti teikumi" at bounding box center [569, 473] width 491 height 22
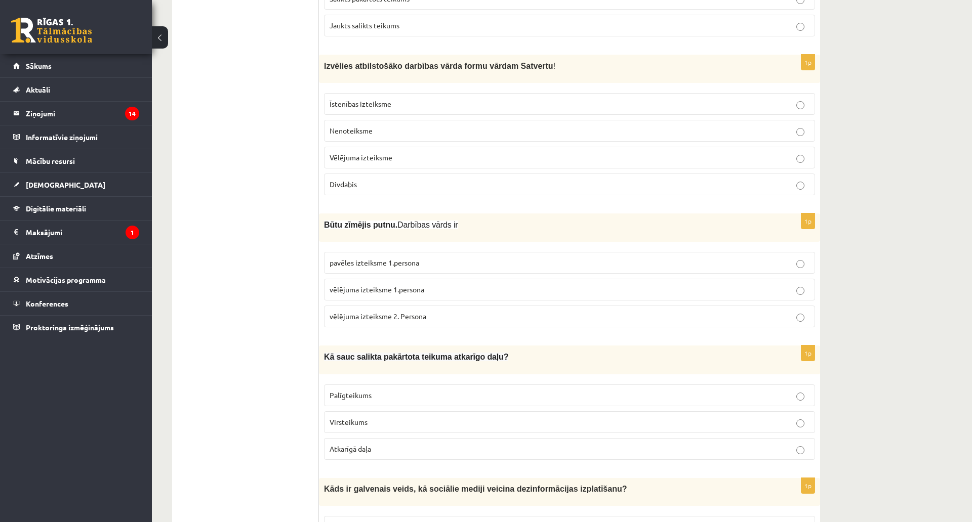
scroll to position [0, 0]
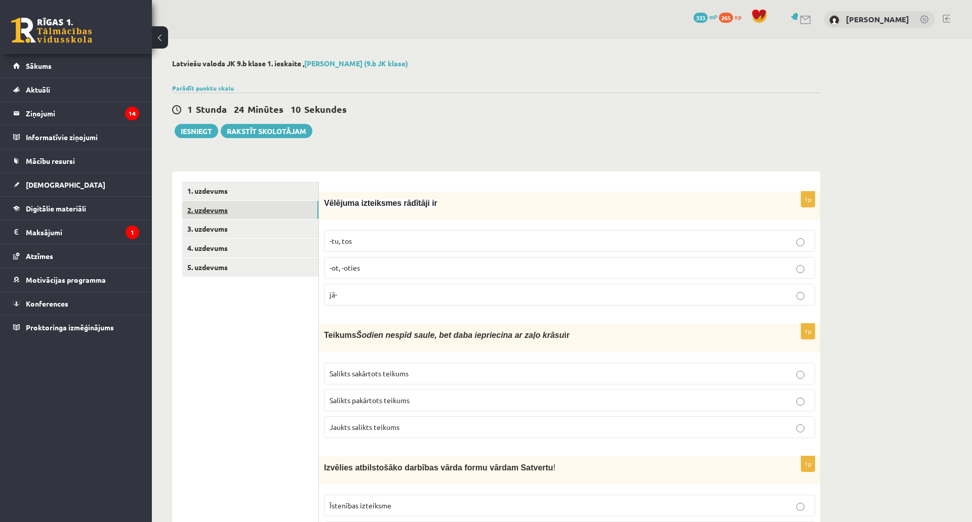
click at [263, 219] on link "2. uzdevums" at bounding box center [250, 210] width 136 height 19
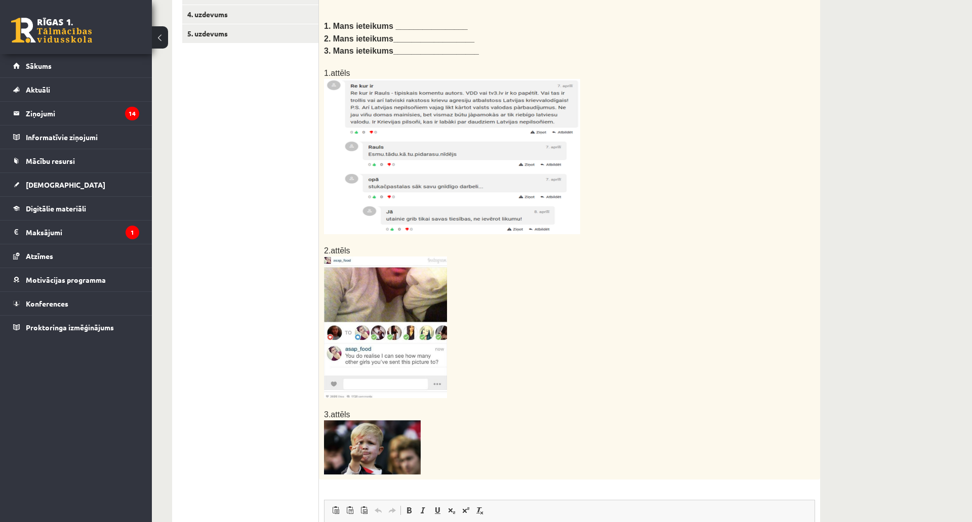
scroll to position [441, 0]
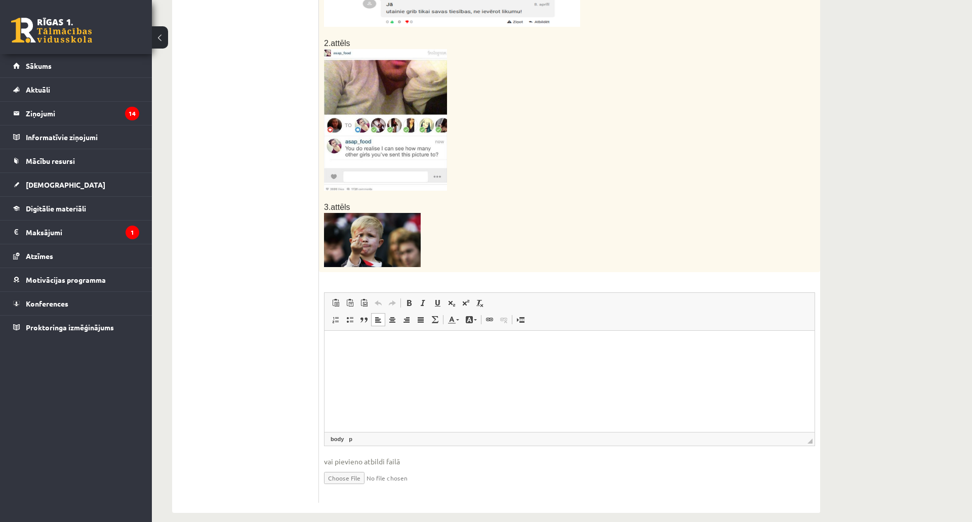
click at [387, 362] on html at bounding box center [569, 346] width 490 height 31
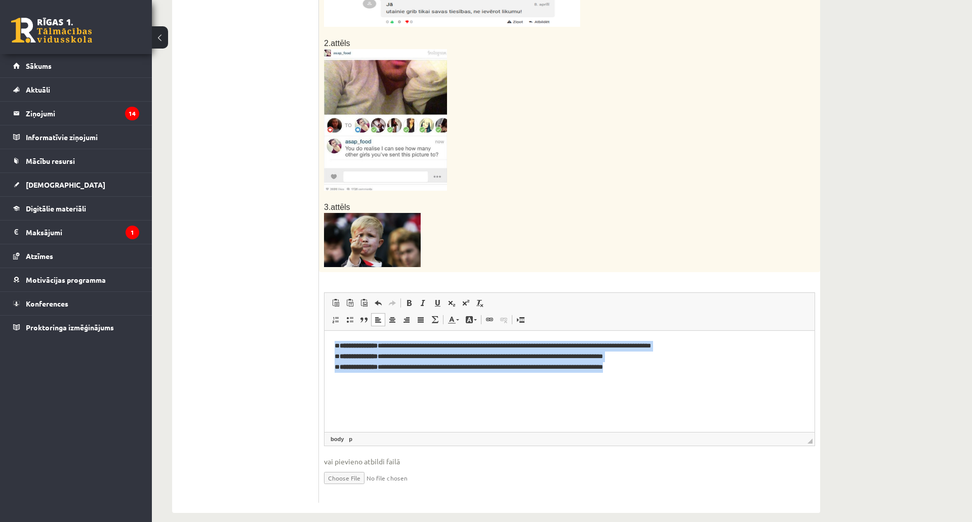
drag, startPoint x: 676, startPoint y: 376, endPoint x: 327, endPoint y: 339, distance: 350.7
click at [327, 339] on html "**********" at bounding box center [569, 357] width 490 height 52
click at [424, 301] on span at bounding box center [423, 303] width 8 height 8
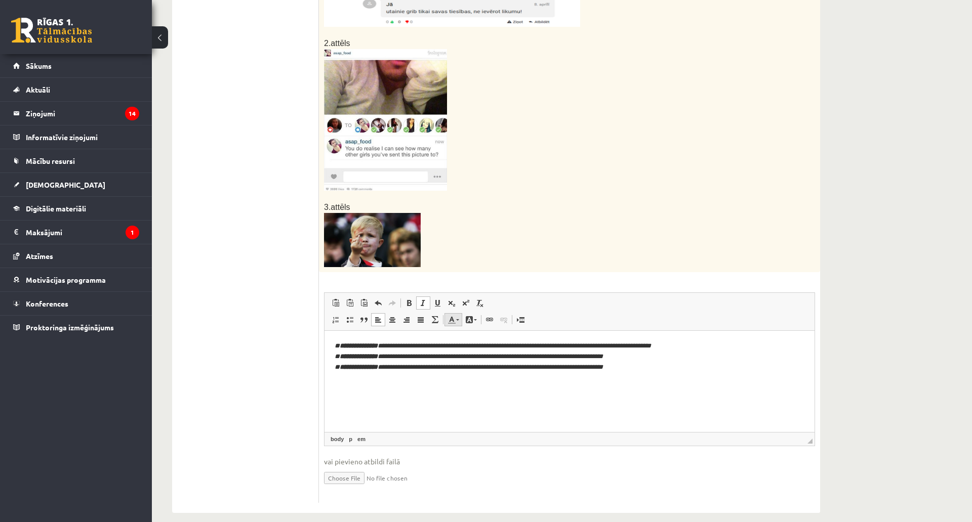
click at [450, 318] on span at bounding box center [451, 320] width 8 height 8
click at [458, 347] on span "Цвета" at bounding box center [456, 351] width 10 height 10
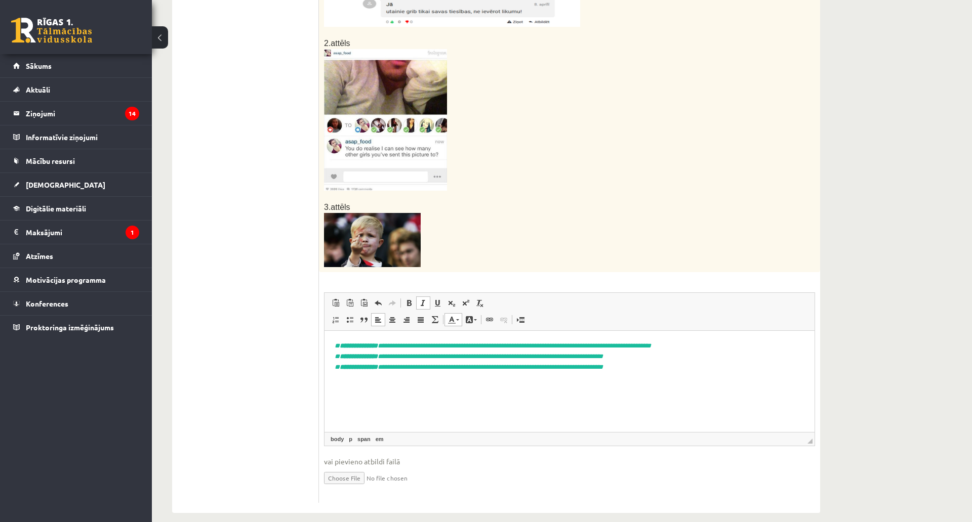
click at [454, 351] on p "**********" at bounding box center [569, 356] width 470 height 31
drag, startPoint x: 625, startPoint y: 381, endPoint x: 633, endPoint y: 377, distance: 8.6
click at [633, 377] on html "**********" at bounding box center [569, 357] width 490 height 52
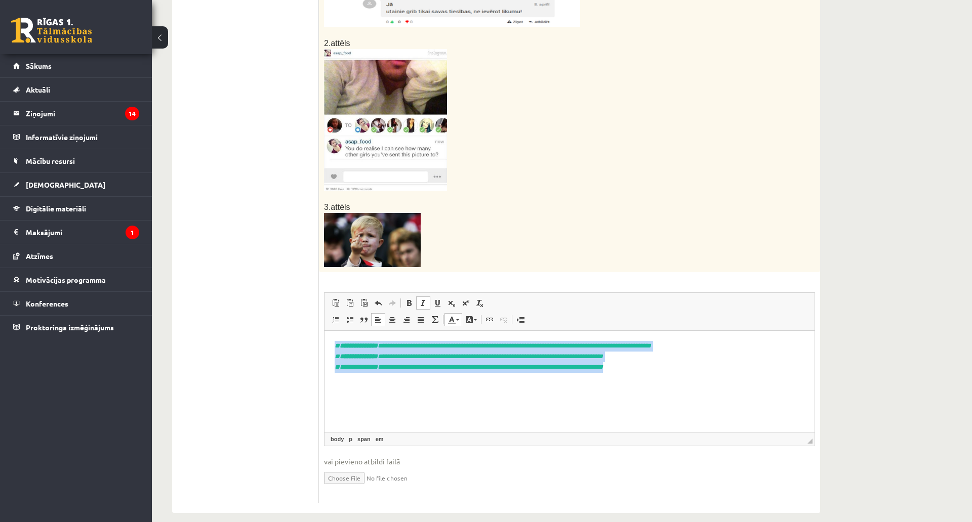
drag, startPoint x: 656, startPoint y: 375, endPoint x: 329, endPoint y: 347, distance: 327.6
click at [329, 347] on html "**********" at bounding box center [569, 357] width 490 height 52
click at [427, 299] on link "Курсив Комбинация клавиш Ctrl+I" at bounding box center [423, 303] width 14 height 13
click at [456, 319] on span at bounding box center [457, 320] width 3 height 2
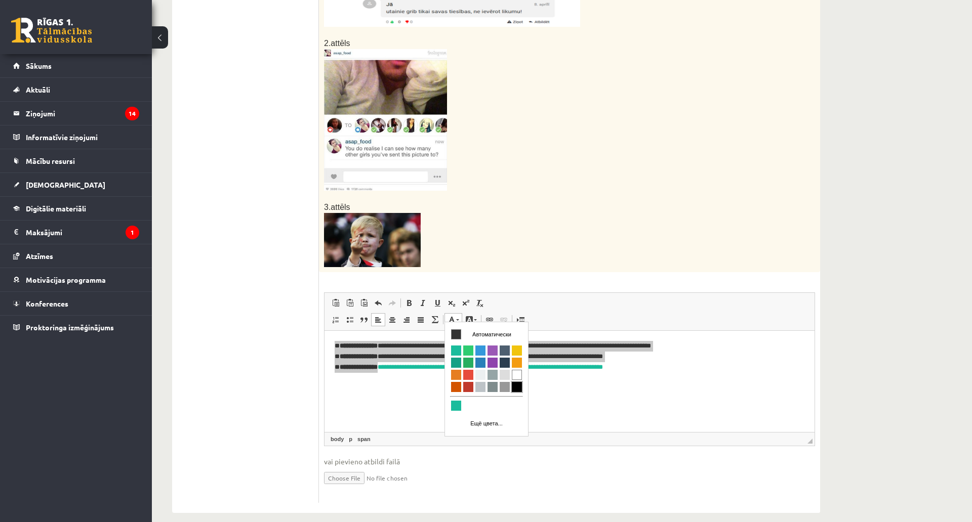
click at [516, 386] on span "Цвета" at bounding box center [517, 387] width 10 height 10
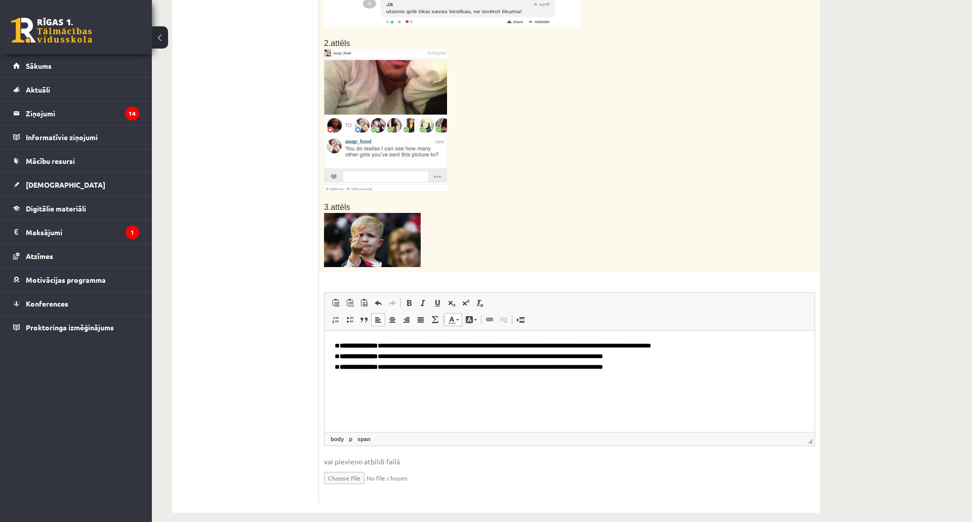
click at [515, 383] on html "**********" at bounding box center [569, 357] width 490 height 52
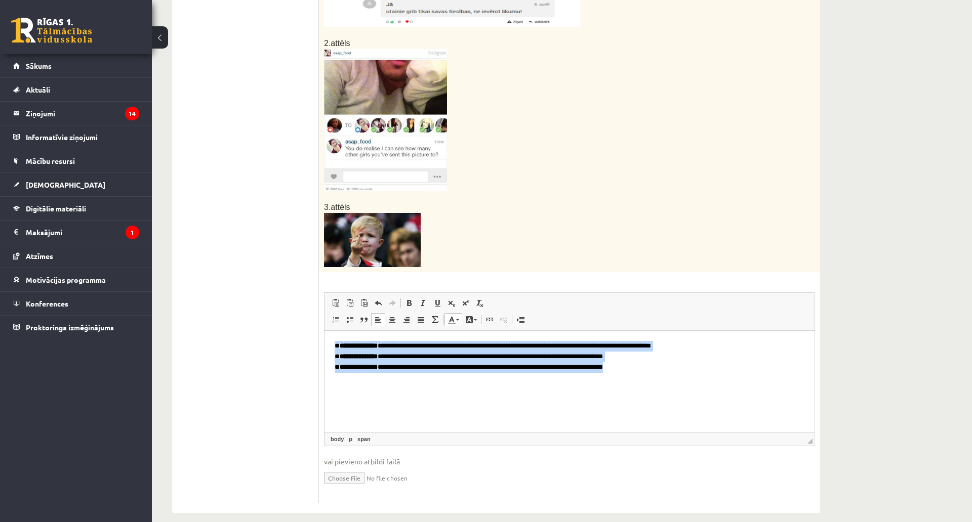
drag, startPoint x: 644, startPoint y: 380, endPoint x: 652, endPoint y: 657, distance: 277.9
click at [328, 331] on html "**********" at bounding box center [569, 357] width 490 height 52
click at [472, 319] on span at bounding box center [469, 320] width 8 height 8
click at [438, 376] on html "**********" at bounding box center [569, 357] width 490 height 52
drag, startPoint x: 681, startPoint y: 388, endPoint x: 282, endPoint y: 343, distance: 401.3
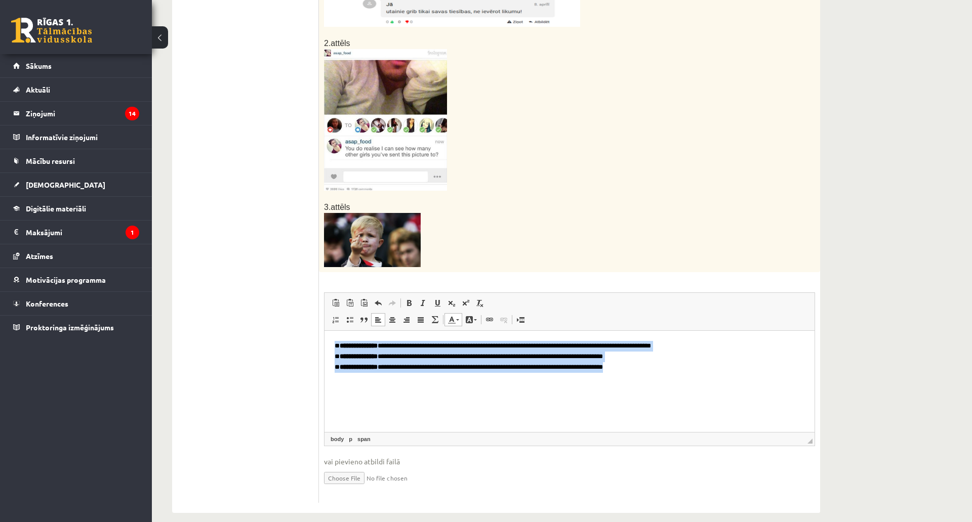
click at [324, 343] on html "**********" at bounding box center [569, 357] width 490 height 52
click at [412, 300] on span at bounding box center [409, 303] width 8 height 8
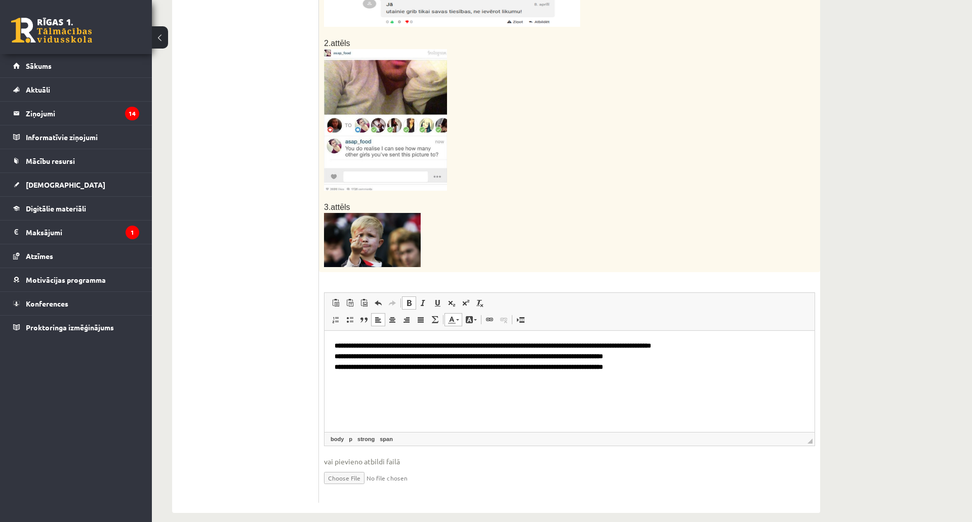
click at [411, 300] on span at bounding box center [409, 303] width 8 height 8
click at [435, 383] on html "**********" at bounding box center [569, 357] width 490 height 52
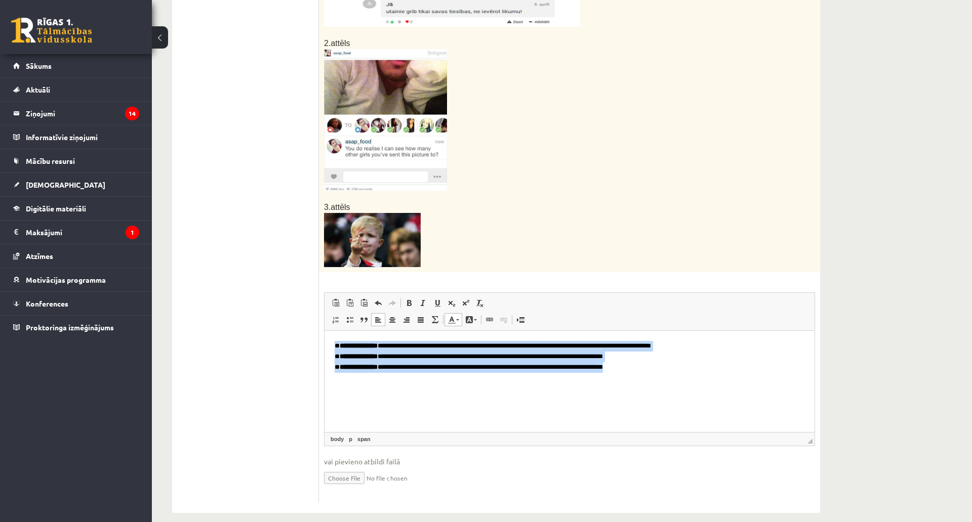
drag, startPoint x: 633, startPoint y: 365, endPoint x: 331, endPoint y: 337, distance: 302.4
click at [331, 337] on html "**********" at bounding box center [569, 357] width 490 height 52
click at [440, 299] on span at bounding box center [437, 303] width 8 height 8
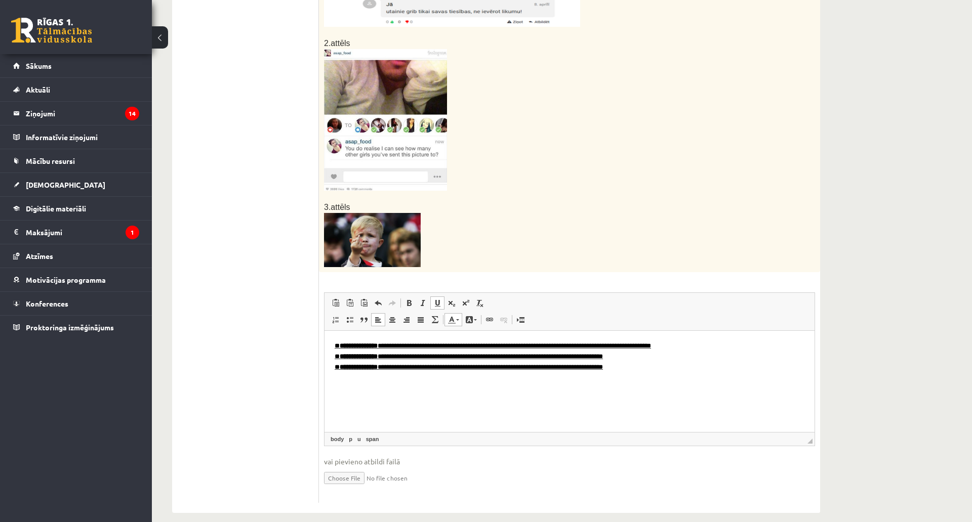
click at [440, 299] on span at bounding box center [437, 303] width 8 height 8
click at [421, 299] on span at bounding box center [423, 303] width 8 height 8
click at [408, 299] on span at bounding box center [409, 303] width 8 height 8
click at [419, 299] on span at bounding box center [423, 303] width 8 height 8
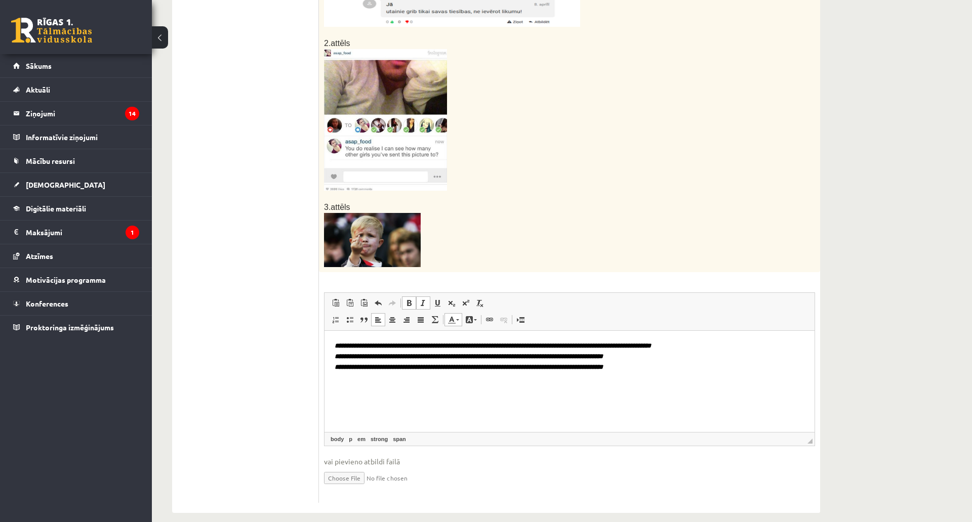
click at [405, 299] on span at bounding box center [409, 303] width 8 height 8
click at [420, 299] on span at bounding box center [423, 303] width 8 height 8
click at [418, 299] on link "Курсив Комбинация клавиш Ctrl+I" at bounding box center [423, 303] width 14 height 13
click at [409, 299] on span at bounding box center [409, 303] width 8 height 8
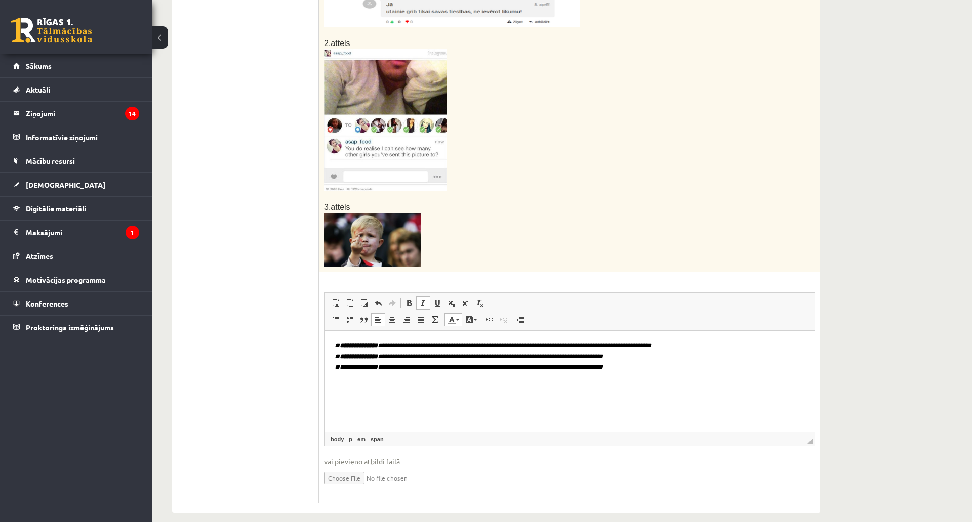
click at [418, 355] on span "**********" at bounding box center [492, 357] width 316 height 28
click at [409, 380] on html "**********" at bounding box center [569, 357] width 490 height 52
click at [407, 383] on html "**********" at bounding box center [569, 357] width 490 height 52
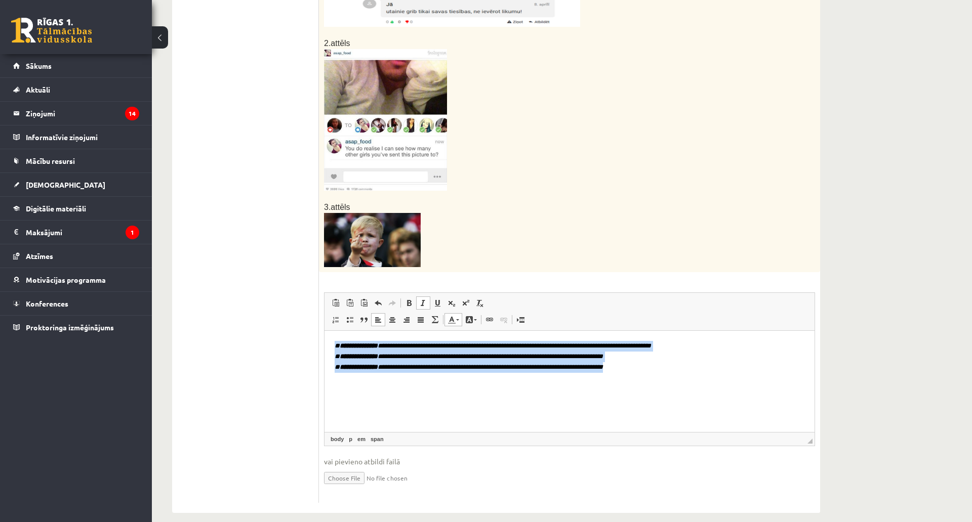
drag, startPoint x: 590, startPoint y: 353, endPoint x: 327, endPoint y: 331, distance: 263.1
click at [327, 331] on html "**********" at bounding box center [569, 357] width 490 height 52
click at [663, 373] on html "**********" at bounding box center [569, 357] width 490 height 52
drag, startPoint x: 657, startPoint y: 373, endPoint x: 335, endPoint y: 335, distance: 324.1
click at [335, 335] on html "**********" at bounding box center [569, 357] width 490 height 52
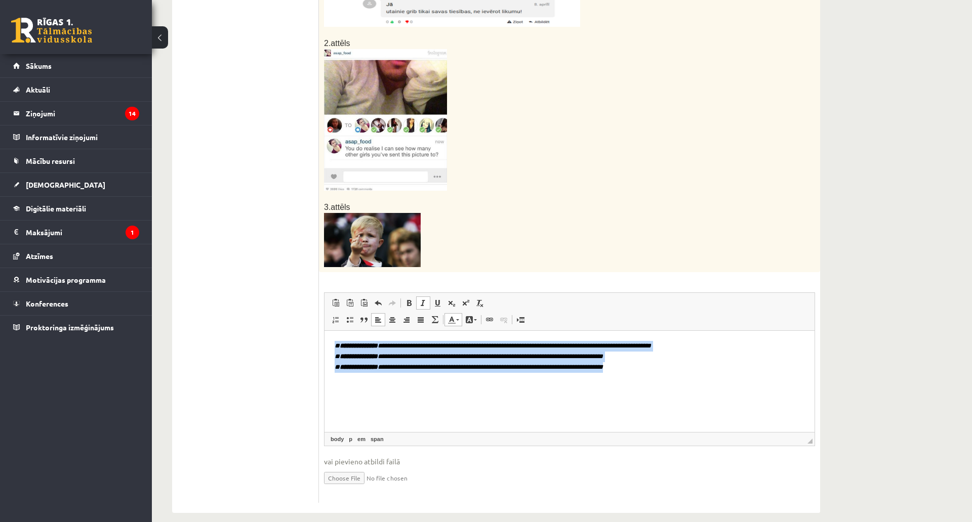
click at [676, 371] on p "**********" at bounding box center [569, 356] width 470 height 31
click at [649, 367] on p "**********" at bounding box center [569, 356] width 470 height 31
drag, startPoint x: 655, startPoint y: 369, endPoint x: 335, endPoint y: 345, distance: 320.7
click at [335, 345] on p "**********" at bounding box center [569, 356] width 470 height 31
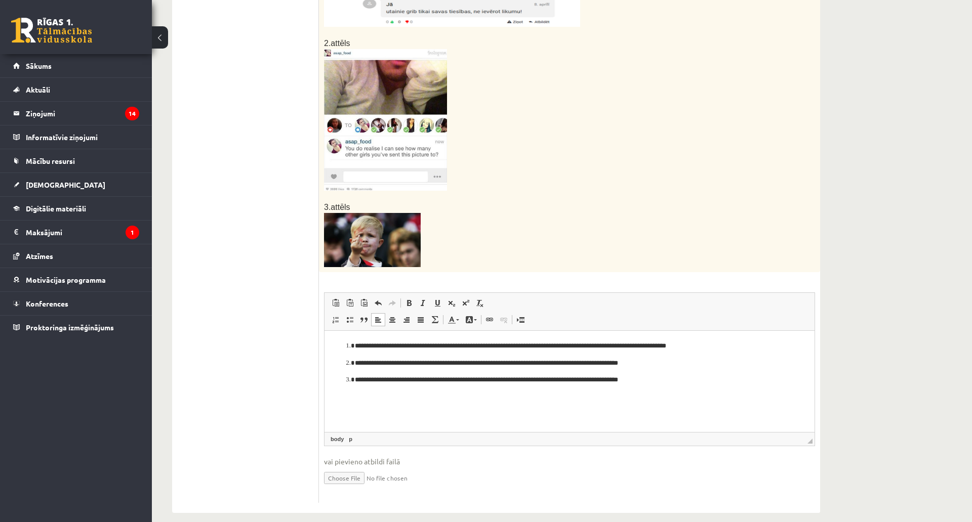
click at [348, 372] on ol "**********" at bounding box center [569, 363] width 470 height 45
click at [341, 377] on ol "**********" at bounding box center [569, 363] width 470 height 45
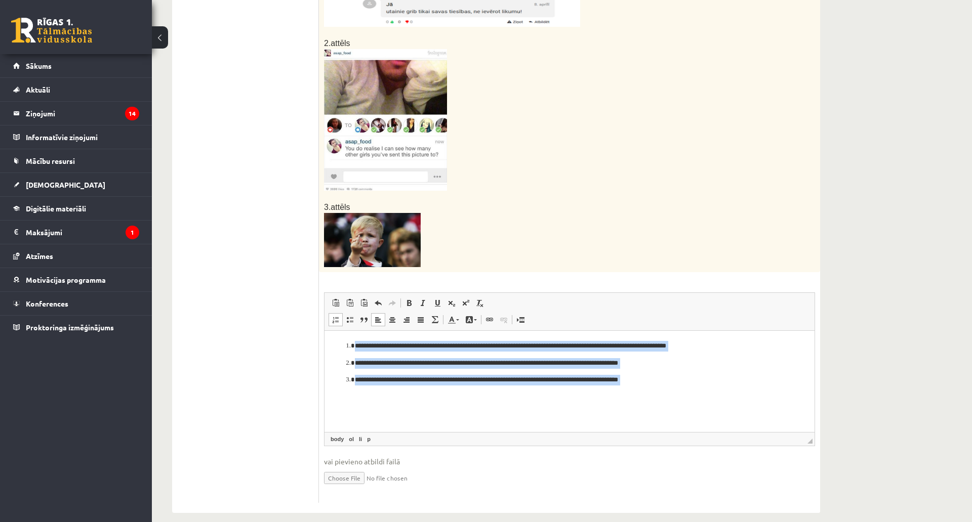
drag, startPoint x: 674, startPoint y: 387, endPoint x: 328, endPoint y: 341, distance: 348.7
click at [328, 341] on html "**********" at bounding box center [569, 372] width 490 height 82
click at [398, 317] on link "По центру" at bounding box center [392, 319] width 14 height 13
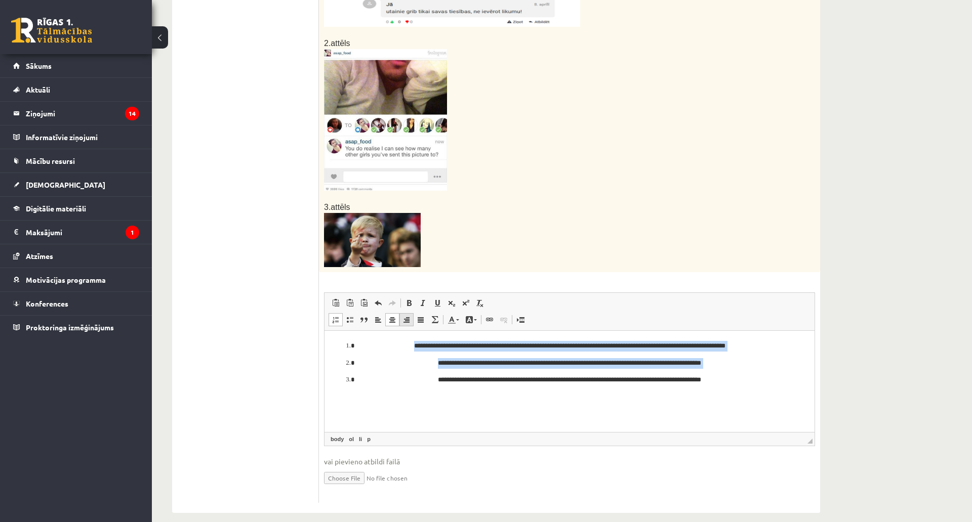
click at [404, 316] on span at bounding box center [406, 320] width 8 height 8
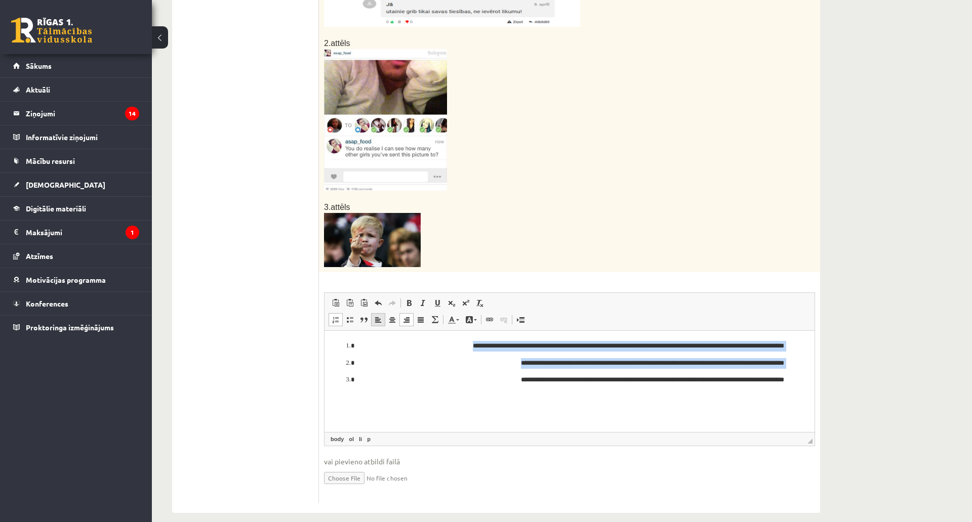
click at [372, 315] on link "По левому краю" at bounding box center [378, 319] width 14 height 13
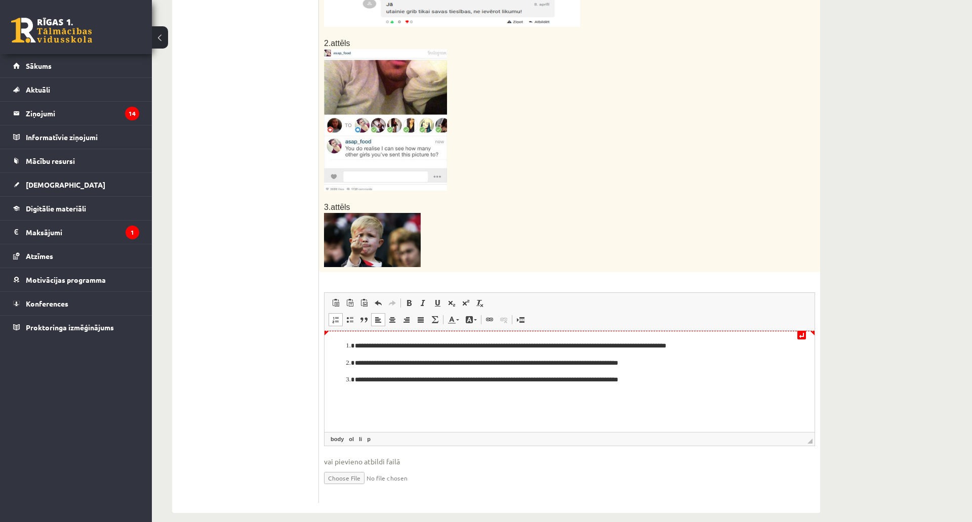
click at [355, 348] on li "**********" at bounding box center [569, 346] width 429 height 11
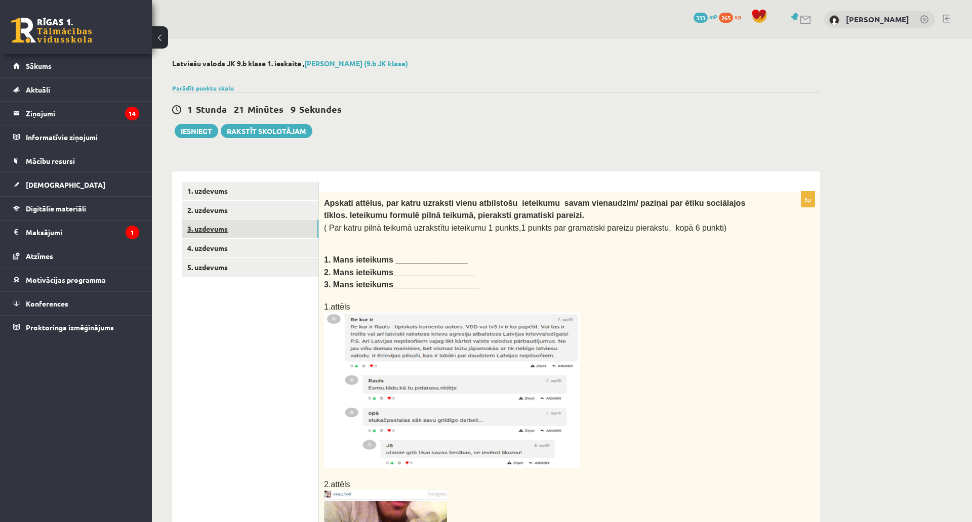
click at [272, 225] on link "3. uzdevums" at bounding box center [250, 229] width 136 height 19
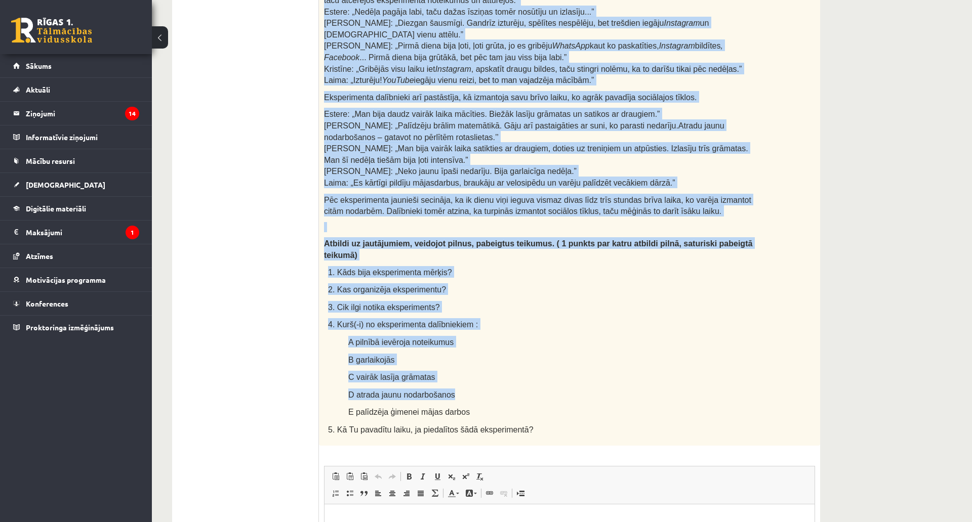
scroll to position [405, 0]
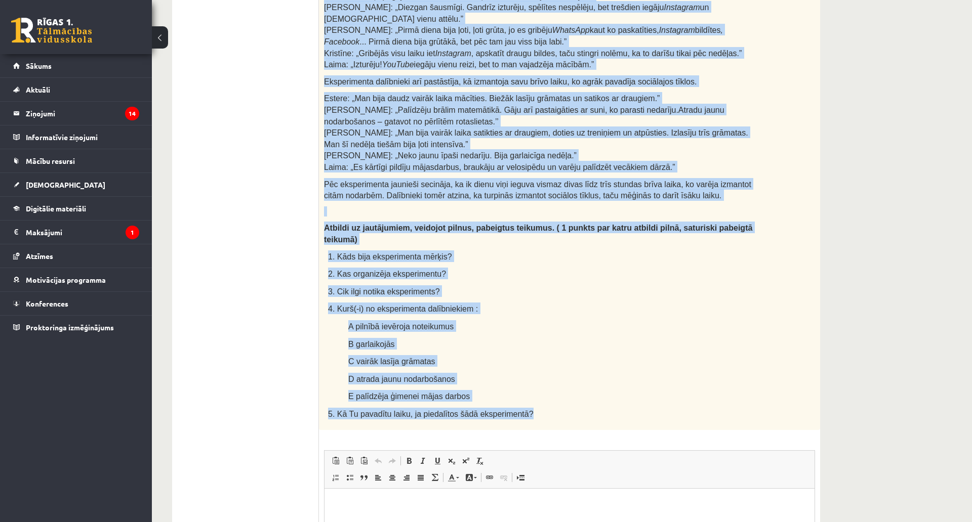
drag, startPoint x: 322, startPoint y: 202, endPoint x: 589, endPoint y: 375, distance: 317.9
click at [589, 375] on div "Lasi tekstu un veic uzdevumus! Cik grūta ir dzīve bez sociālajiem tīkliem? Daud…" at bounding box center [569, 108] width 501 height 643
copy div "Lasi tekstu un veic uzdevumus! Cik grūta ir dzīve bez sociālajiem tīkliem? Daud…"
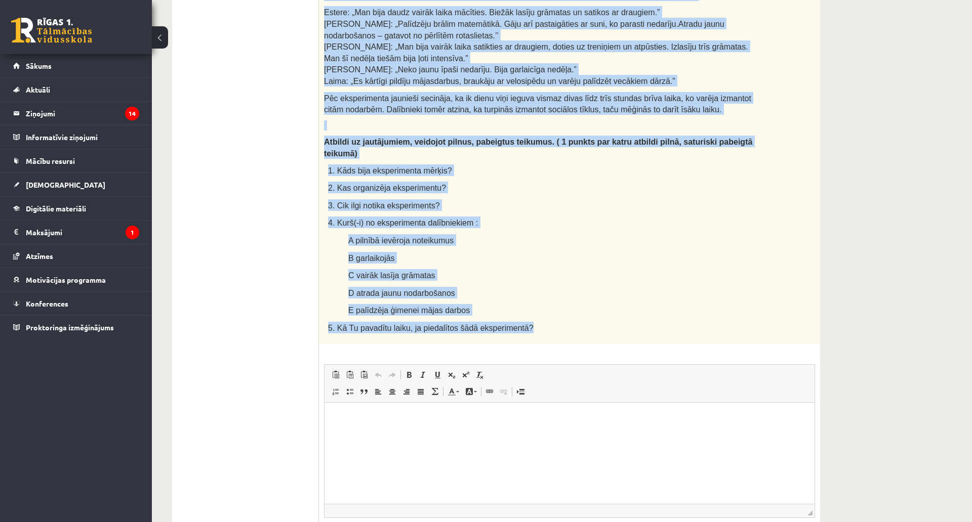
scroll to position [602, 0]
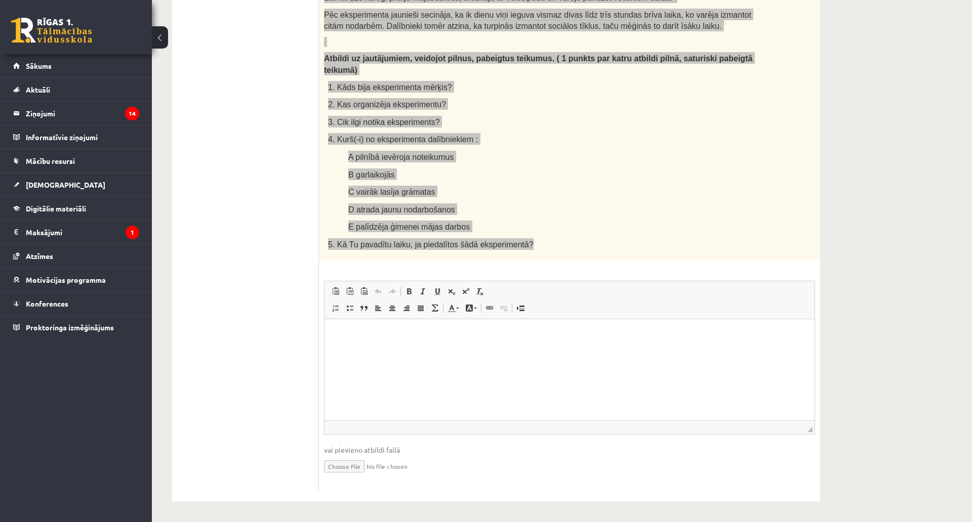
click at [368, 347] on html at bounding box center [569, 334] width 490 height 31
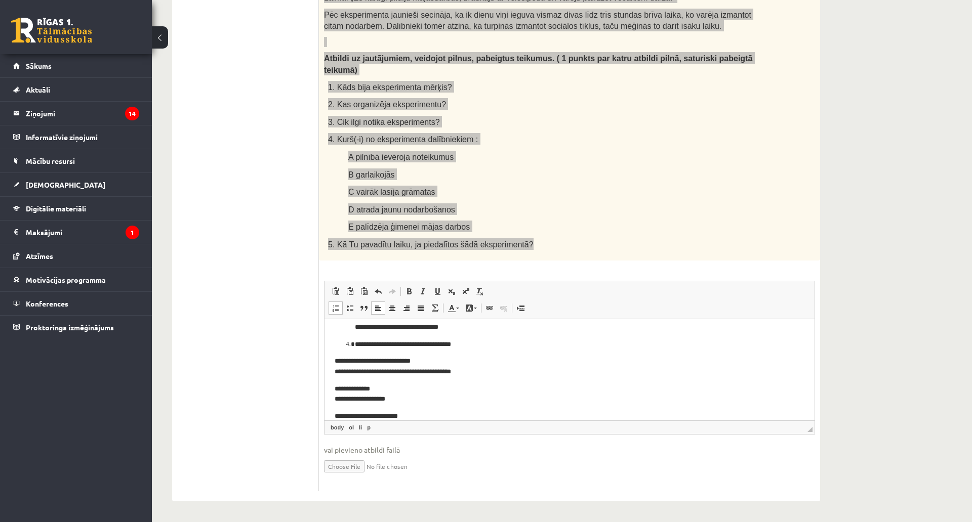
scroll to position [178, 0]
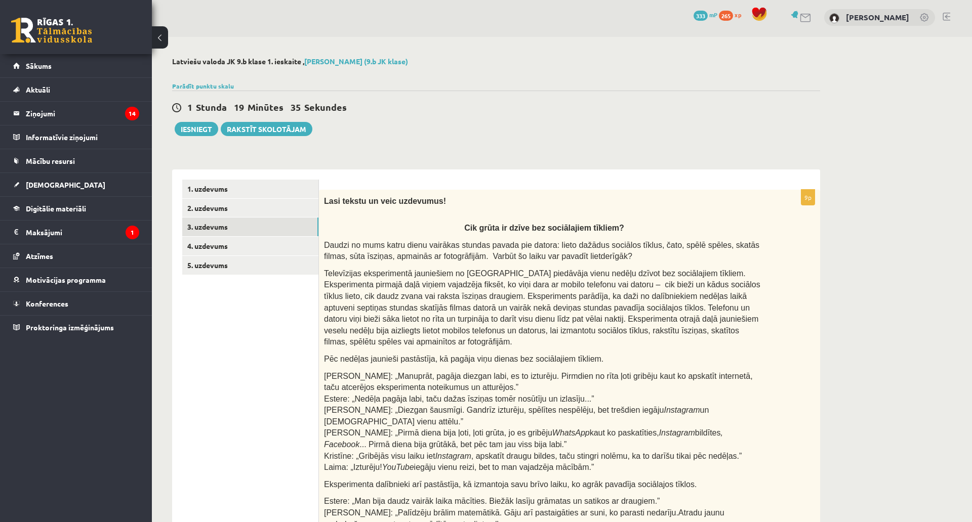
scroll to position [0, 0]
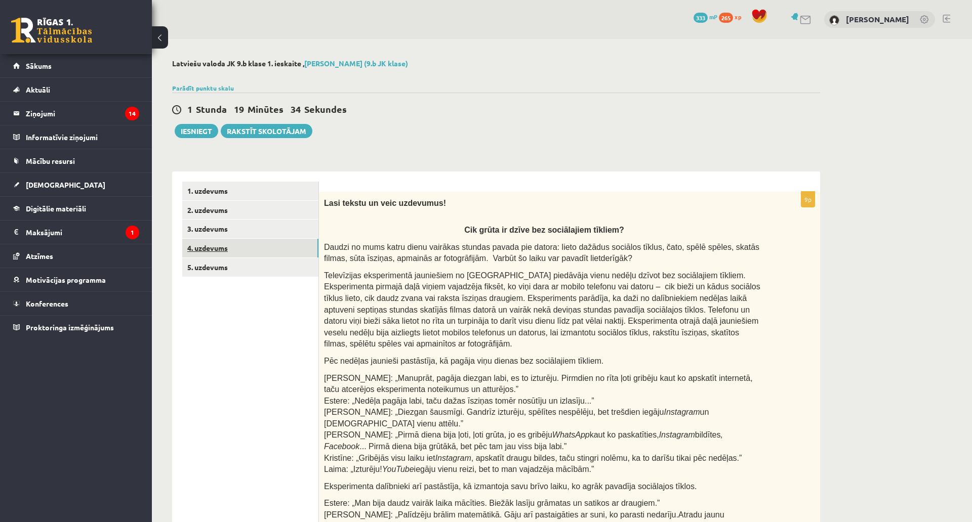
click at [226, 247] on link "4. uzdevums" at bounding box center [250, 248] width 136 height 19
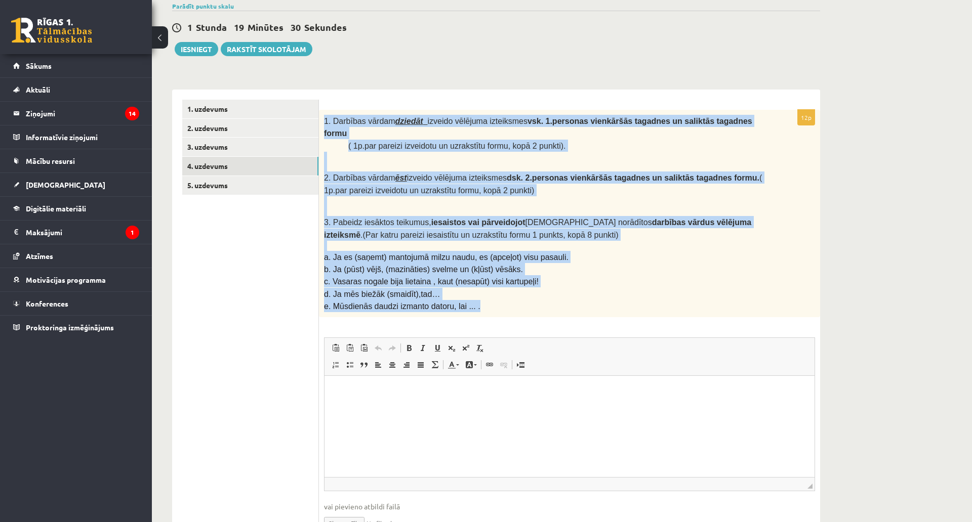
drag, startPoint x: 325, startPoint y: 121, endPoint x: 470, endPoint y: 290, distance: 222.1
click at [470, 290] on div "1. Darbības vārdam dziedāt izveido vēlējuma izteiksmes vsk. 1.personas vienkārš…" at bounding box center [569, 214] width 501 height 208
copy div "1. Darbības vārdam dziedāt izveido vēlējuma izteiksmes vsk. 1.personas vienkārš…"
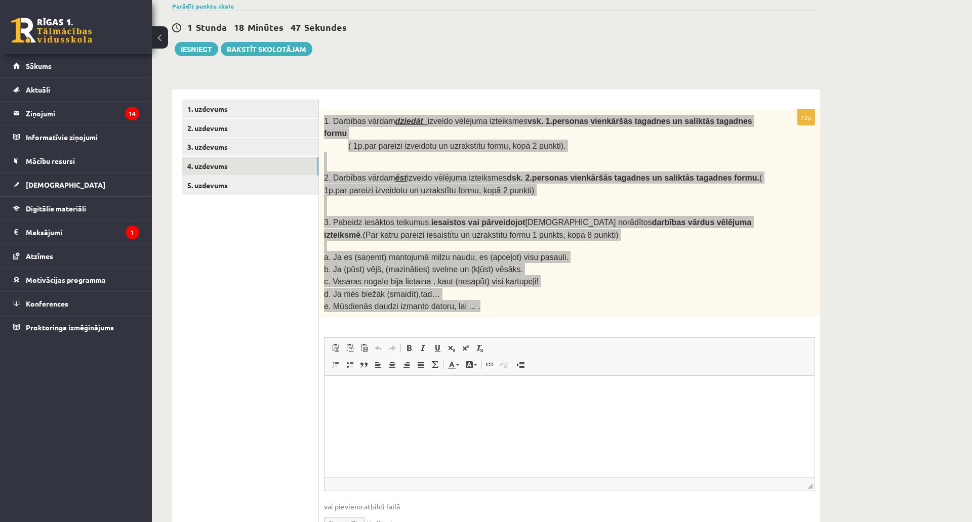
click at [414, 407] on html at bounding box center [569, 391] width 490 height 31
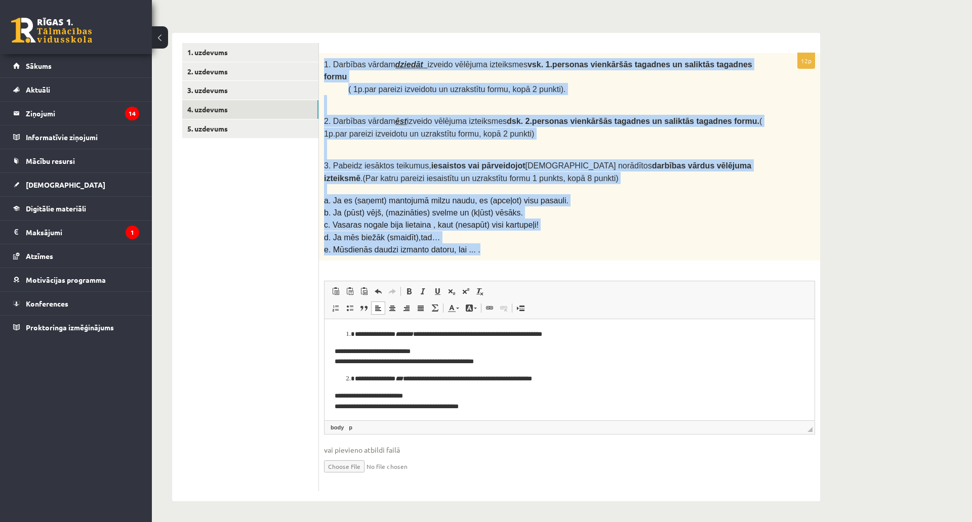
click at [427, 184] on p at bounding box center [544, 189] width 440 height 10
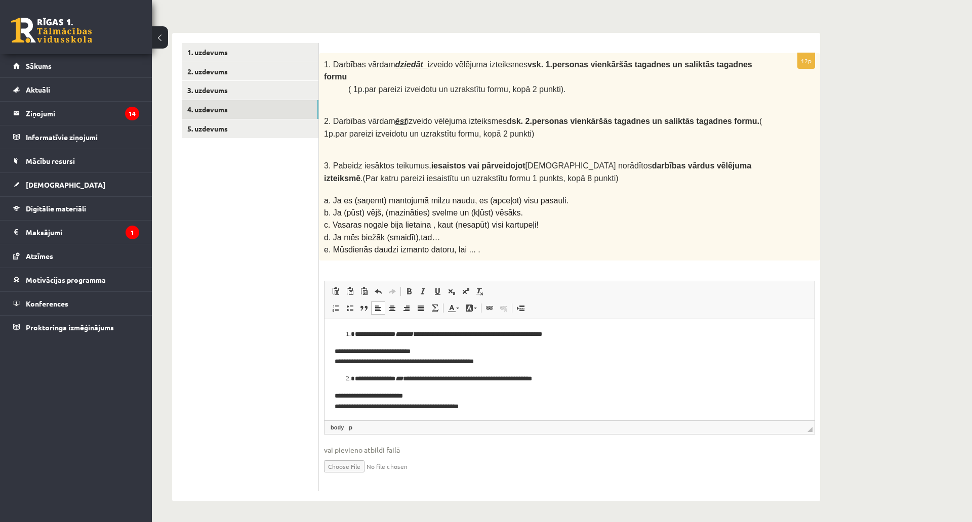
scroll to position [152, 0]
click at [239, 119] on link "5. uzdevums" at bounding box center [250, 128] width 136 height 19
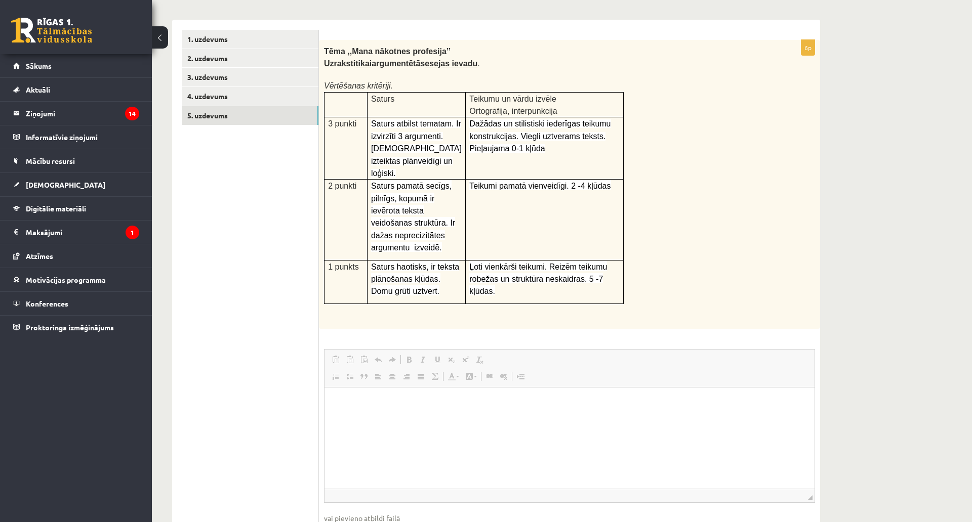
scroll to position [0, 0]
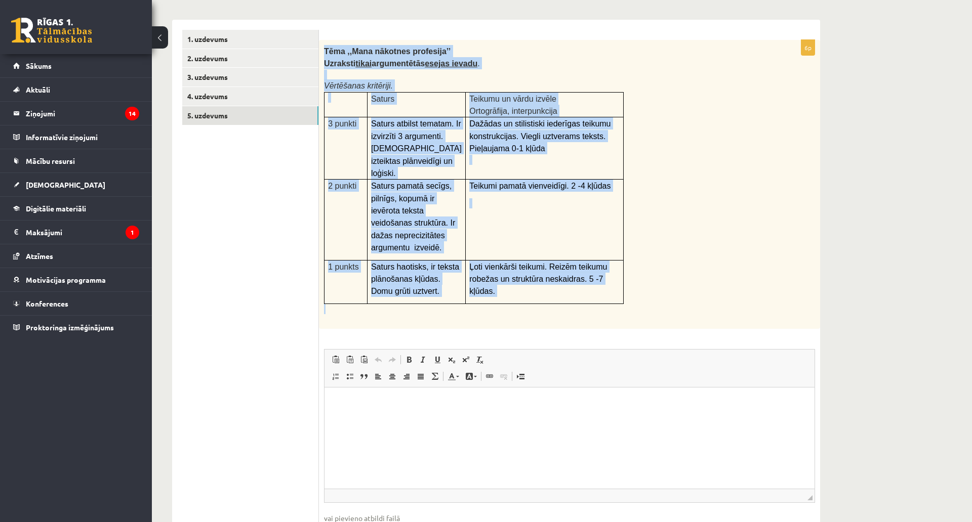
drag, startPoint x: 321, startPoint y: 48, endPoint x: 613, endPoint y: 296, distance: 383.1
click at [613, 296] on div "Tēma ,,Mana nākotnes profesija’’ Uzraksti tikai argumentētās esejas ievadu . Vē…" at bounding box center [569, 184] width 501 height 289
copy div "Tēma ,,Mana nākotnes profesija’’ Uzraksti tikai argumentētās esejas ievadu . Vē…"
click at [416, 65] on b "Uzraksti tikai argumentētās esejas ievadu" at bounding box center [400, 63] width 153 height 9
click at [407, 48] on b "Tēma ,,Mana nākotnes profesija’’" at bounding box center [387, 51] width 127 height 9
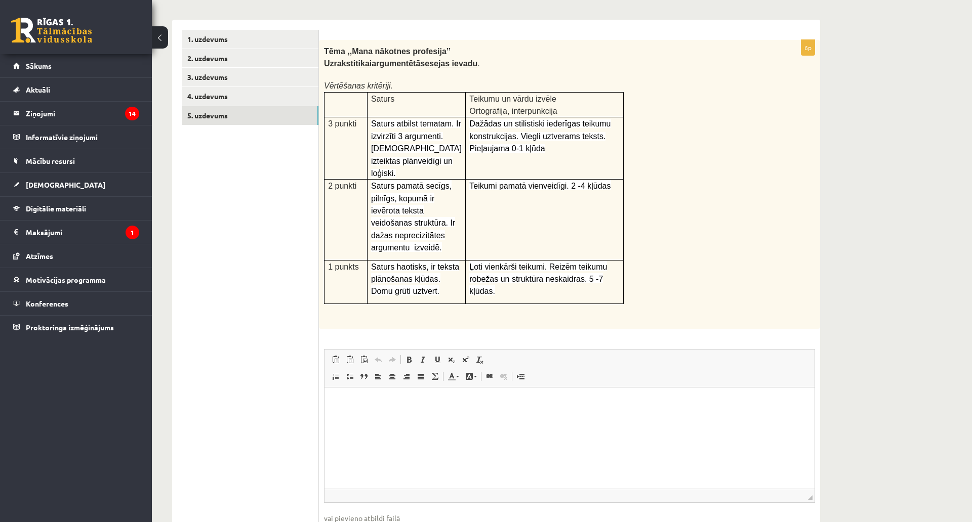
click at [379, 418] on html at bounding box center [569, 403] width 490 height 31
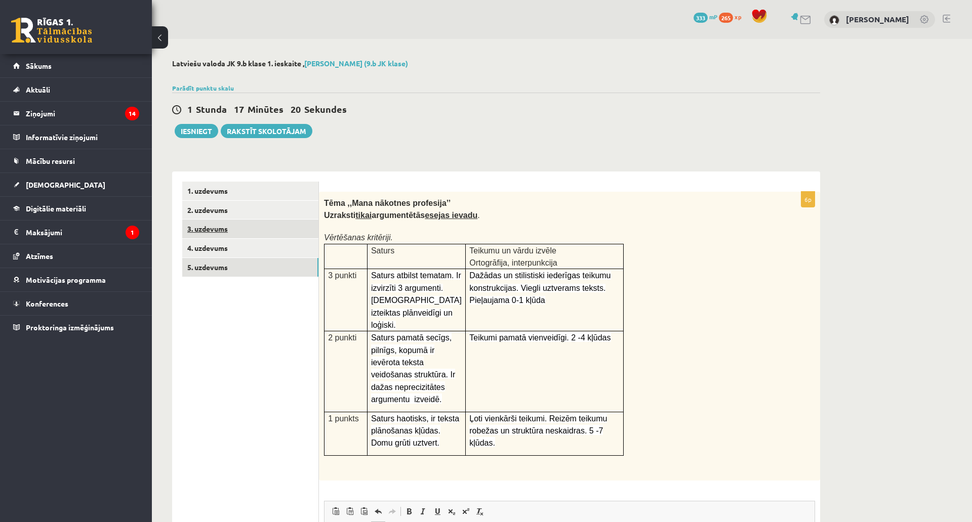
click at [267, 238] on link "3. uzdevums" at bounding box center [250, 229] width 136 height 19
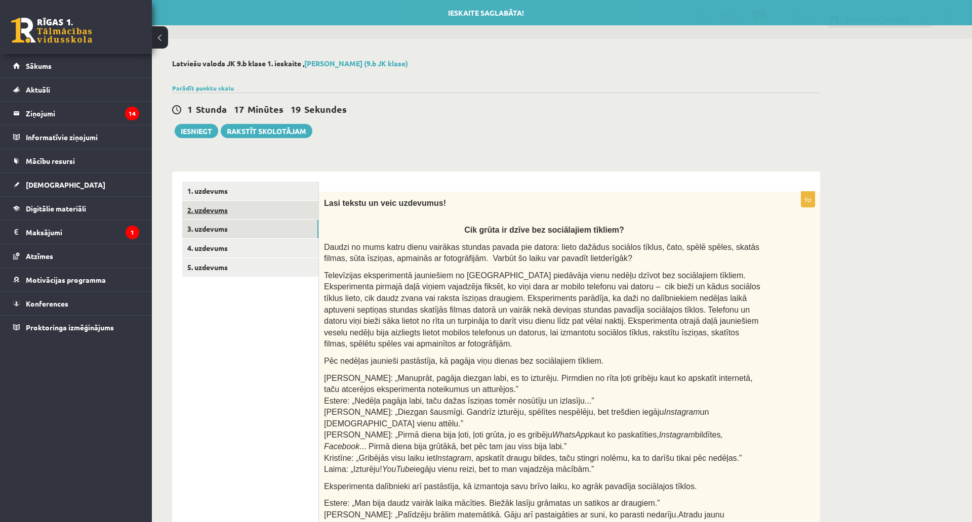
click at [265, 207] on link "2. uzdevums" at bounding box center [250, 210] width 136 height 19
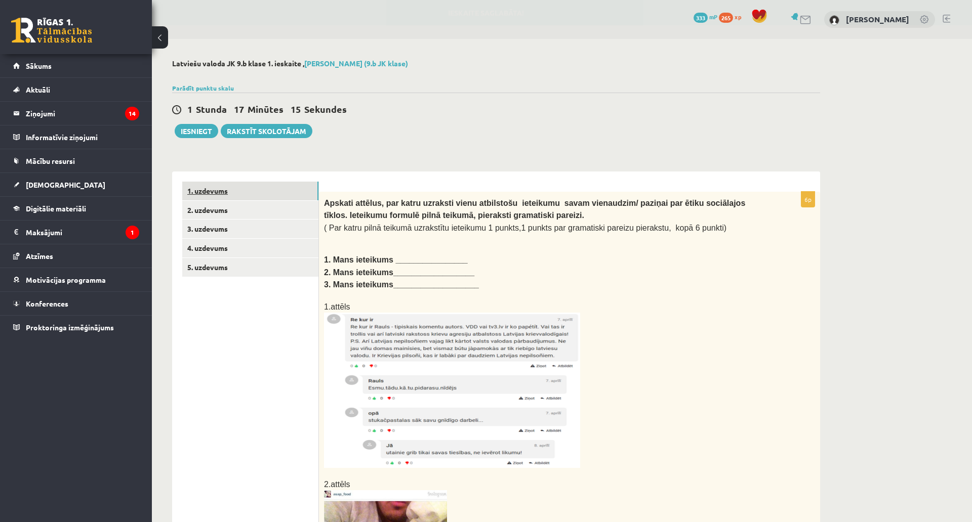
click at [267, 198] on link "1. uzdevums" at bounding box center [250, 191] width 136 height 19
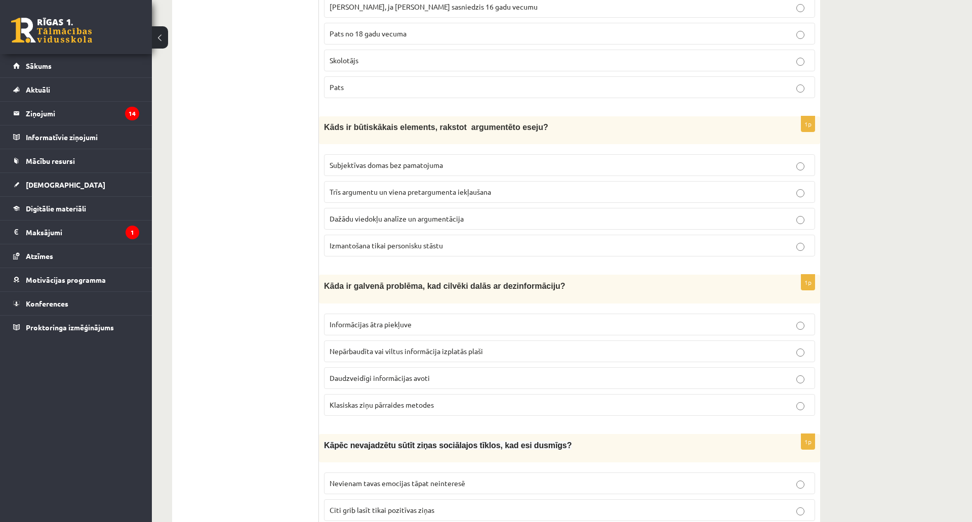
scroll to position [2629, 0]
